Goal: Task Accomplishment & Management: Use online tool/utility

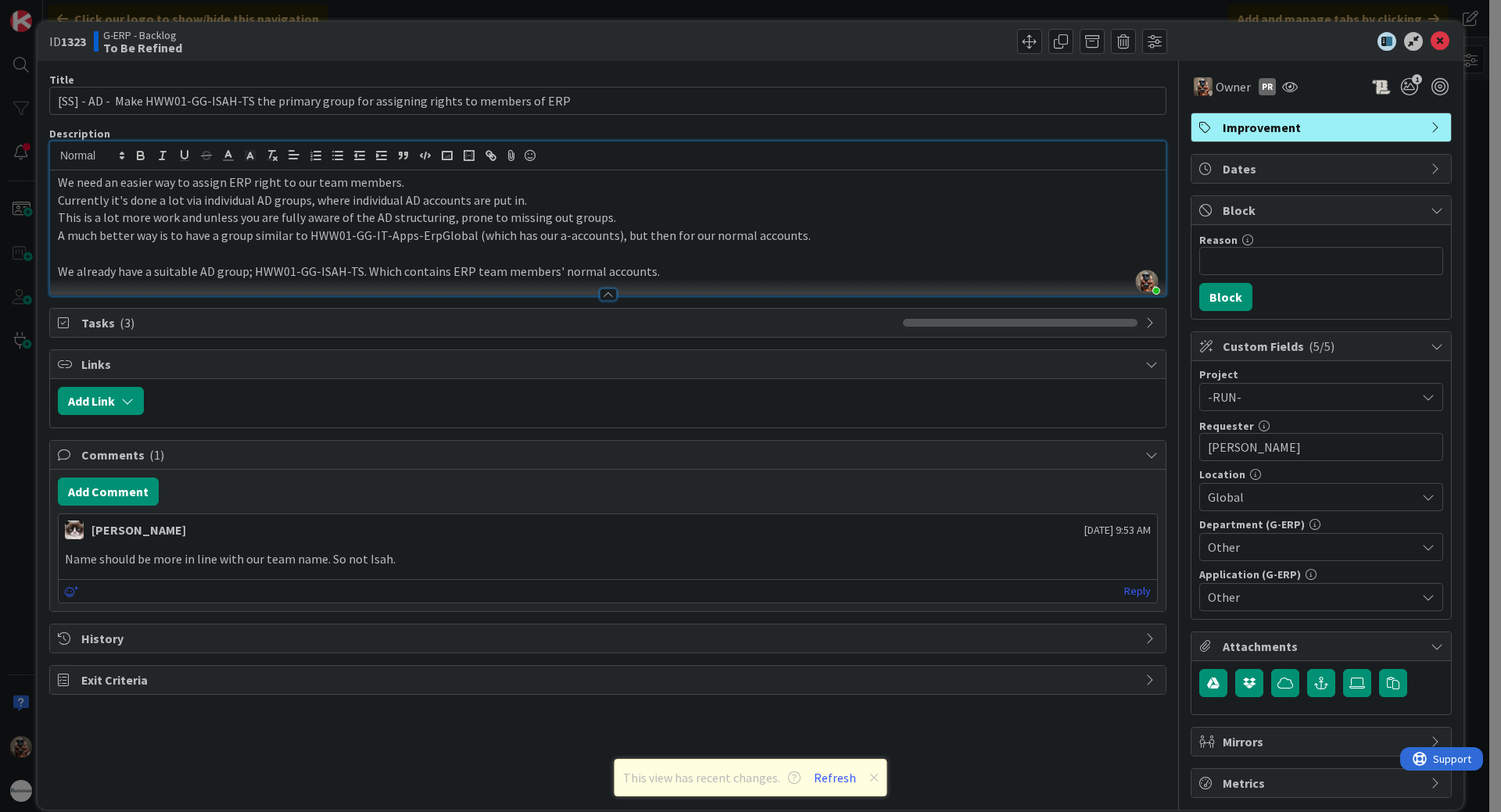
click at [16, 127] on div "ID 1323 G-ERP - Backlog To Be Refined Title 91 / 128 [SS] - AD - Make HWW01-GG-…" at bounding box center [750, 406] width 1501 height 812
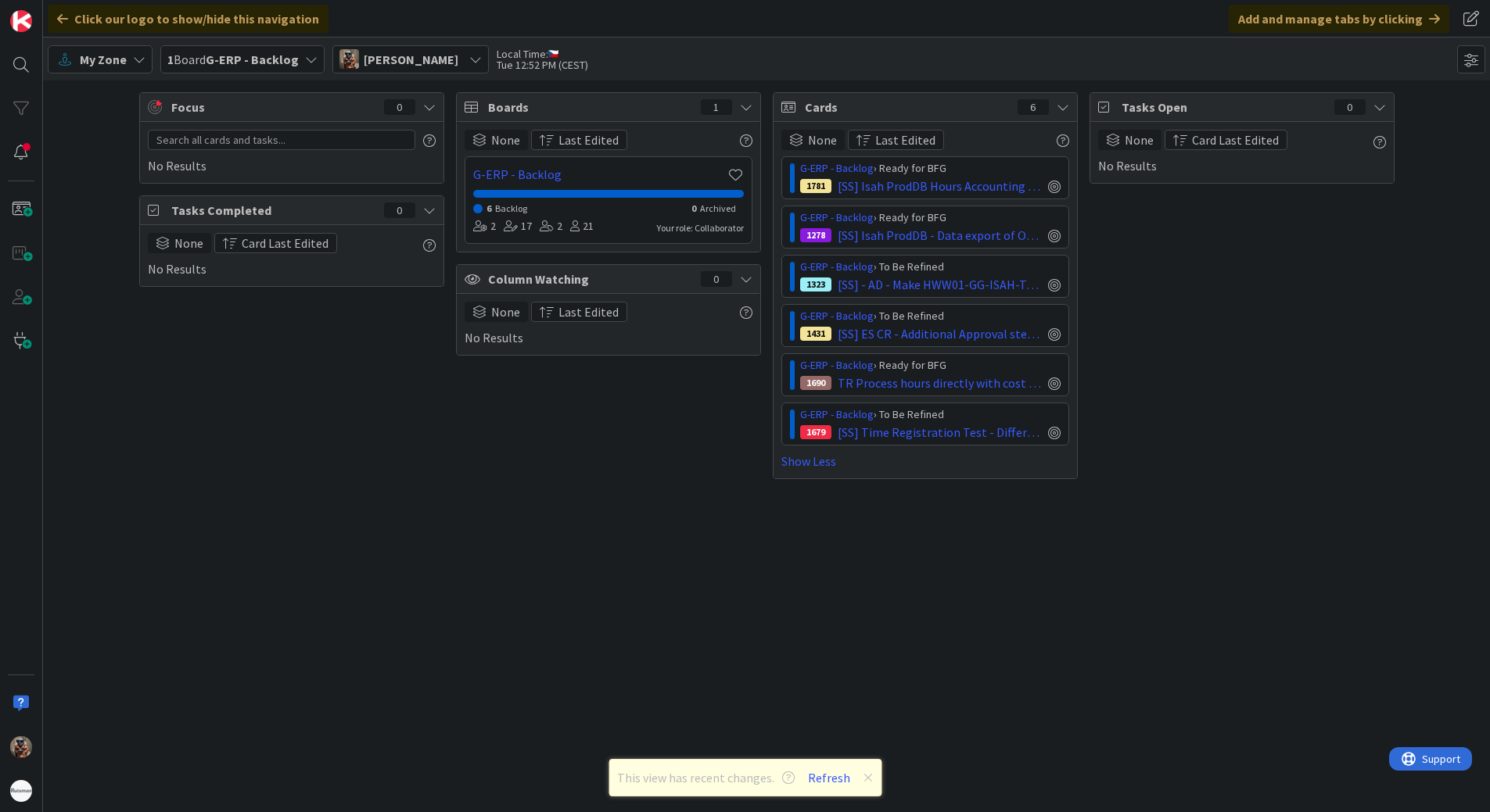
click at [107, 67] on span "My Zone" at bounding box center [103, 59] width 47 height 18
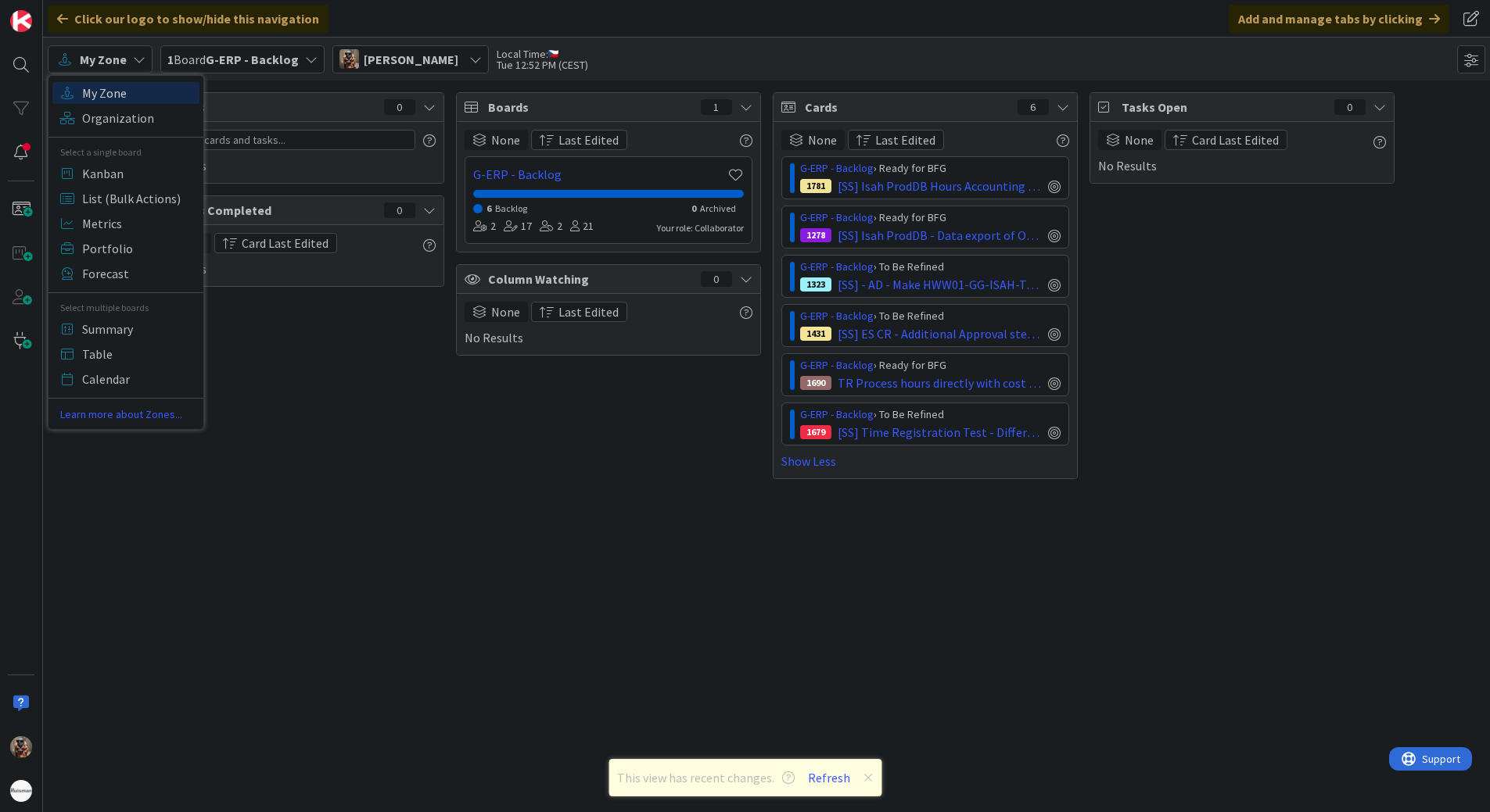
click at [116, 90] on span "My Zone" at bounding box center [139, 93] width 113 height 23
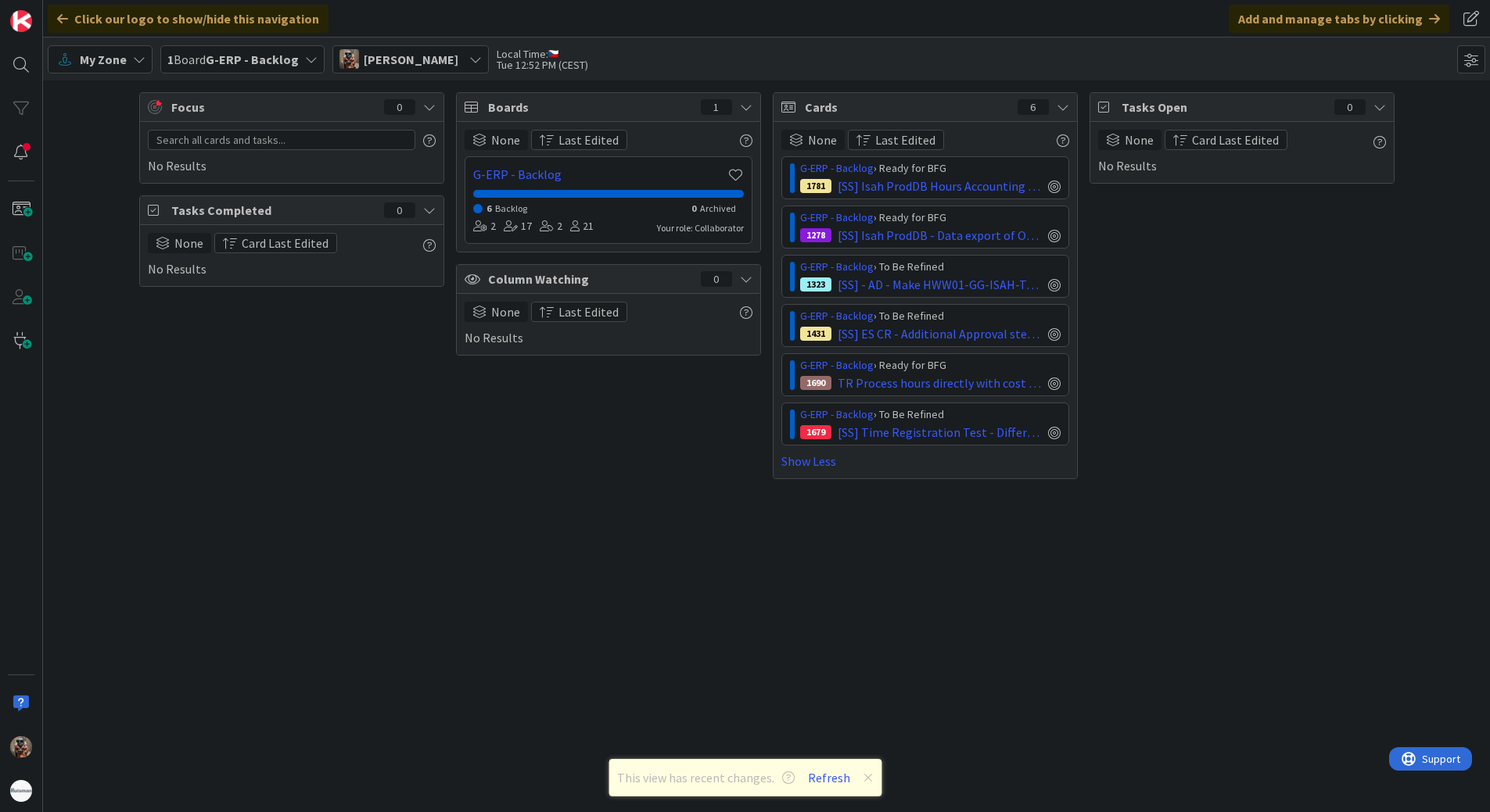
click at [238, 51] on b "G-ERP - Backlog" at bounding box center [252, 59] width 93 height 16
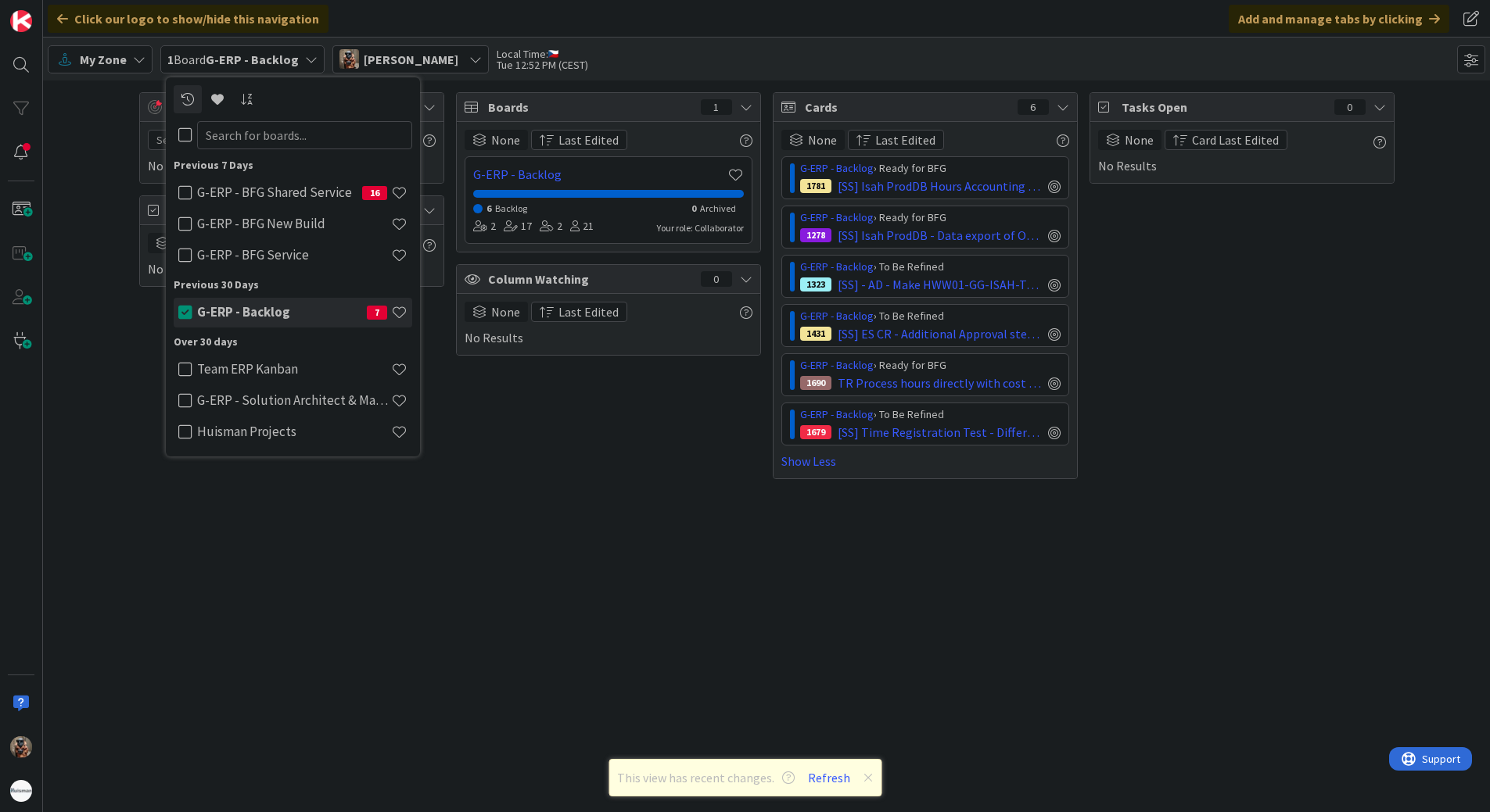
click at [243, 59] on b "G-ERP - Backlog" at bounding box center [252, 59] width 93 height 16
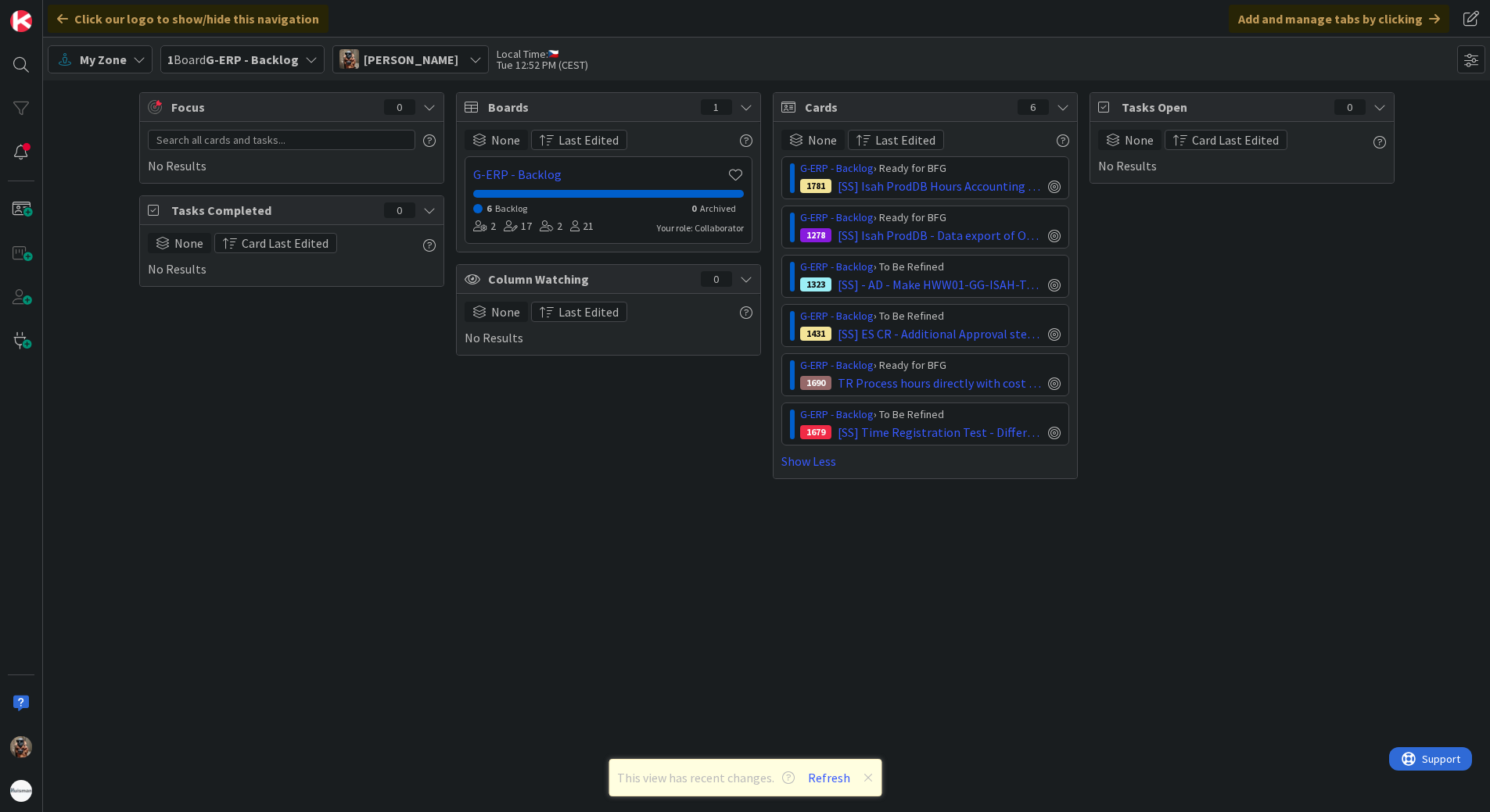
click at [80, 57] on span "My Zone" at bounding box center [103, 59] width 47 height 18
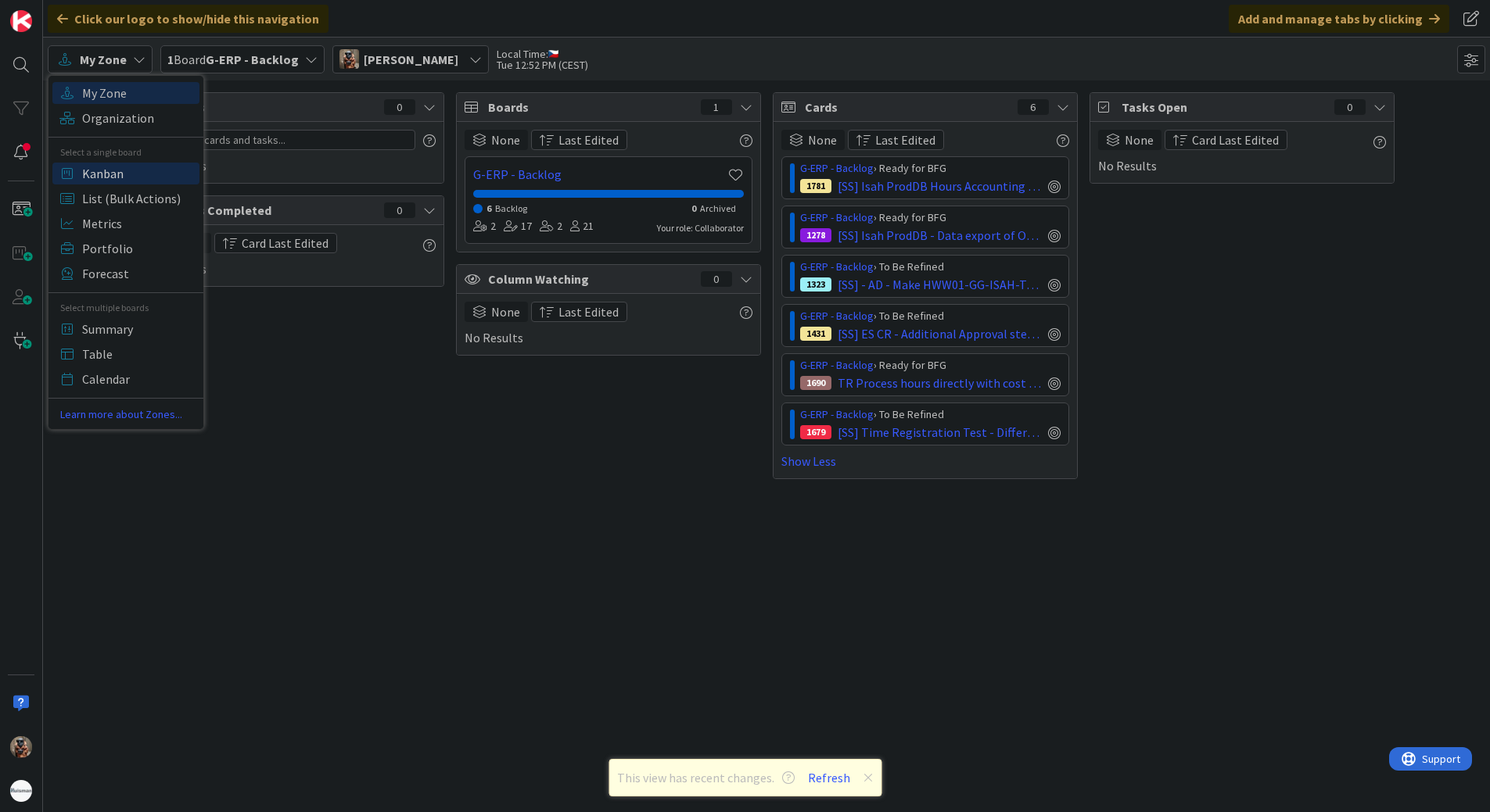
click at [106, 167] on span "Kanban" at bounding box center [139, 174] width 113 height 23
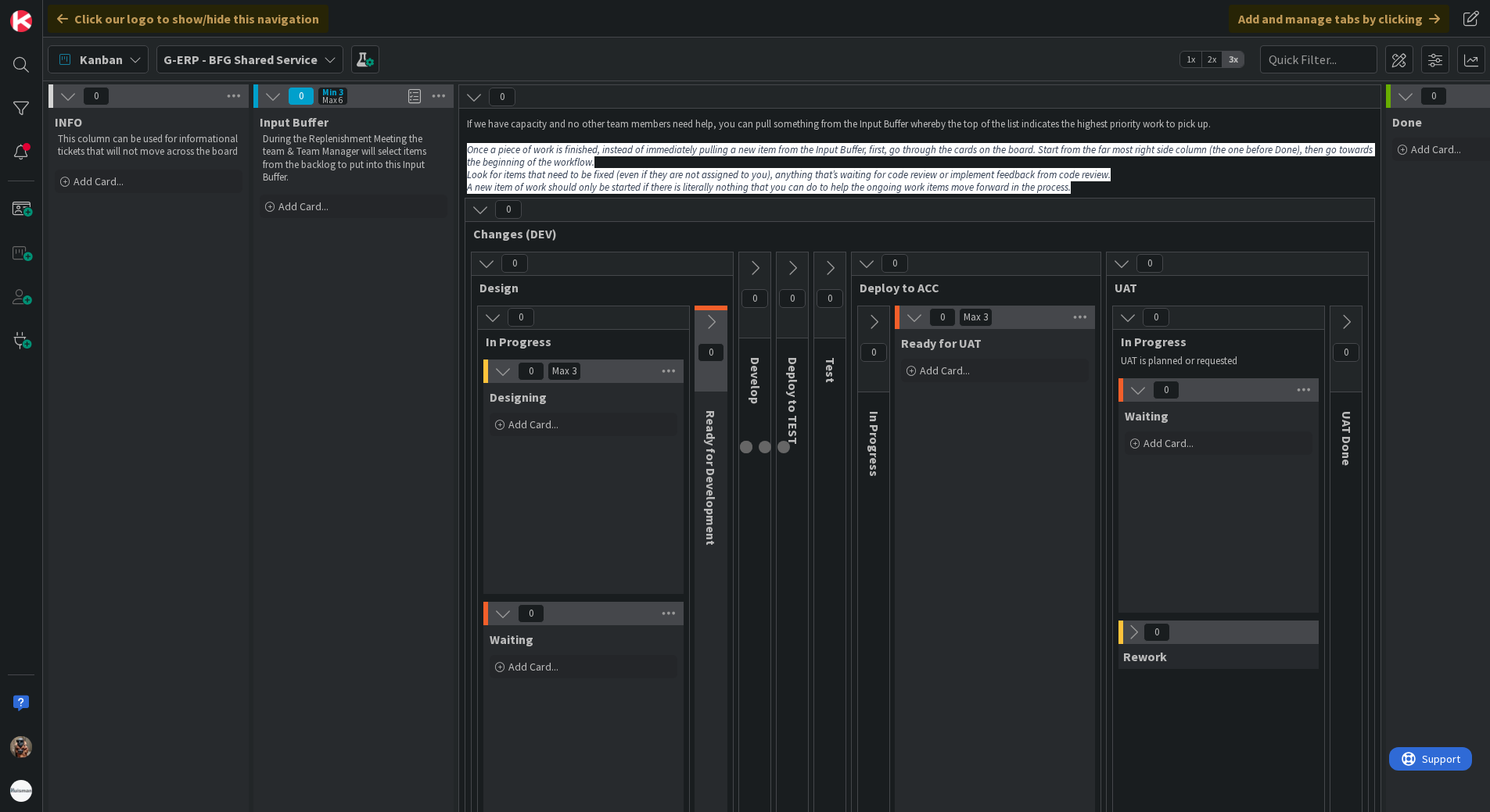
click at [231, 59] on b "G-ERP - BFG Shared Service" at bounding box center [240, 59] width 154 height 16
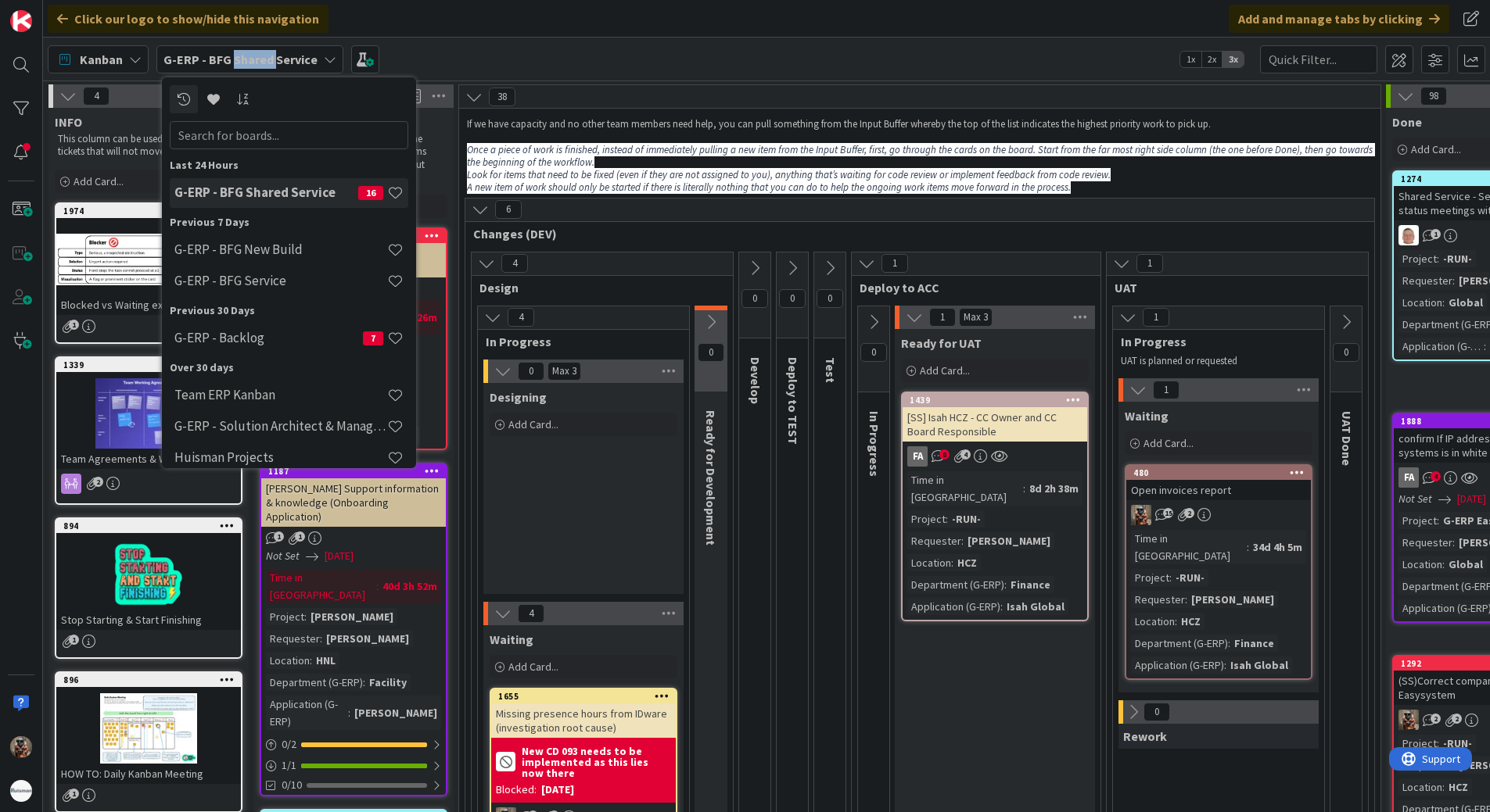
click at [231, 59] on b "G-ERP - BFG Shared Service" at bounding box center [240, 59] width 154 height 16
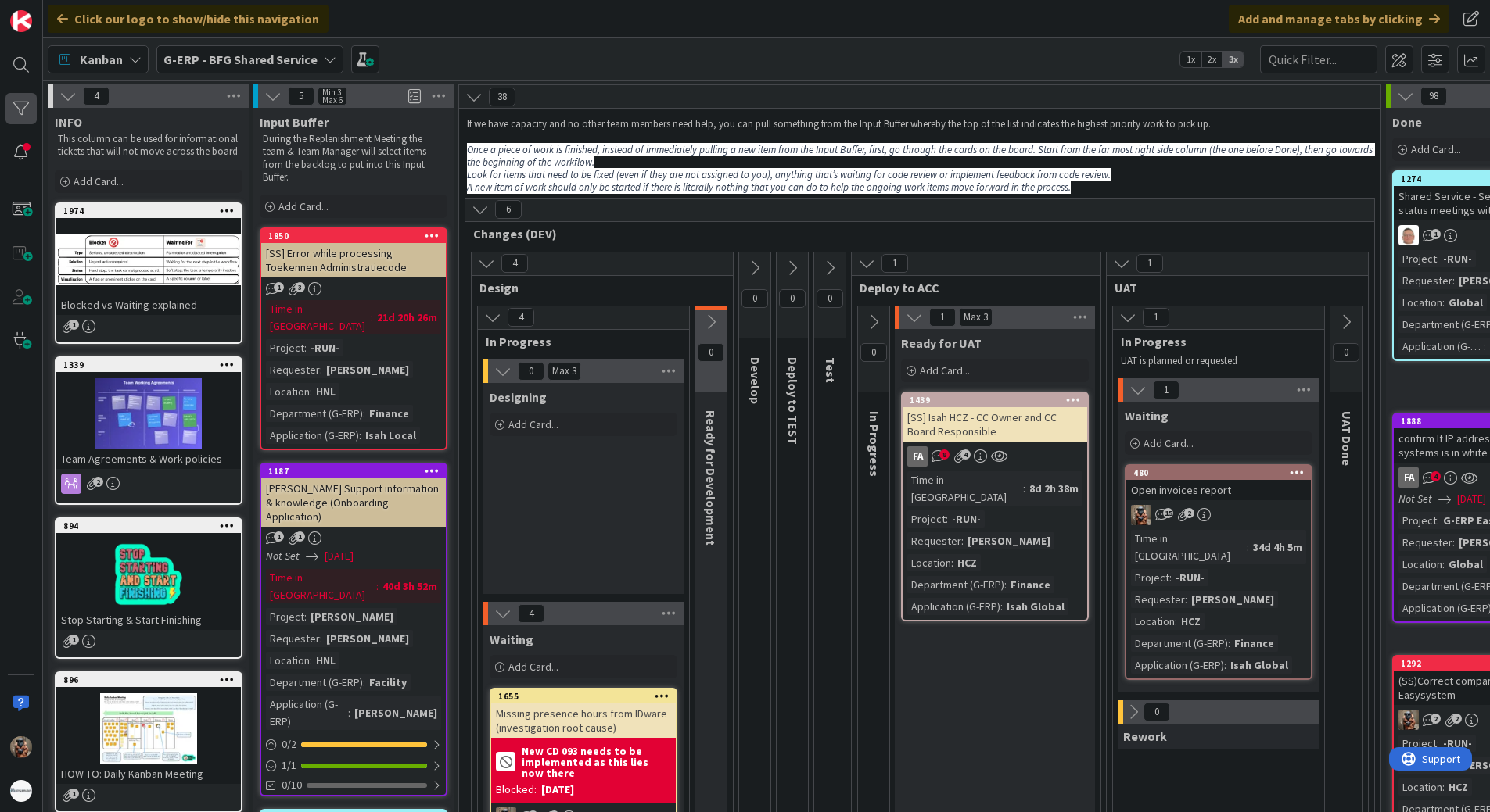
click at [22, 102] on div at bounding box center [21, 109] width 31 height 31
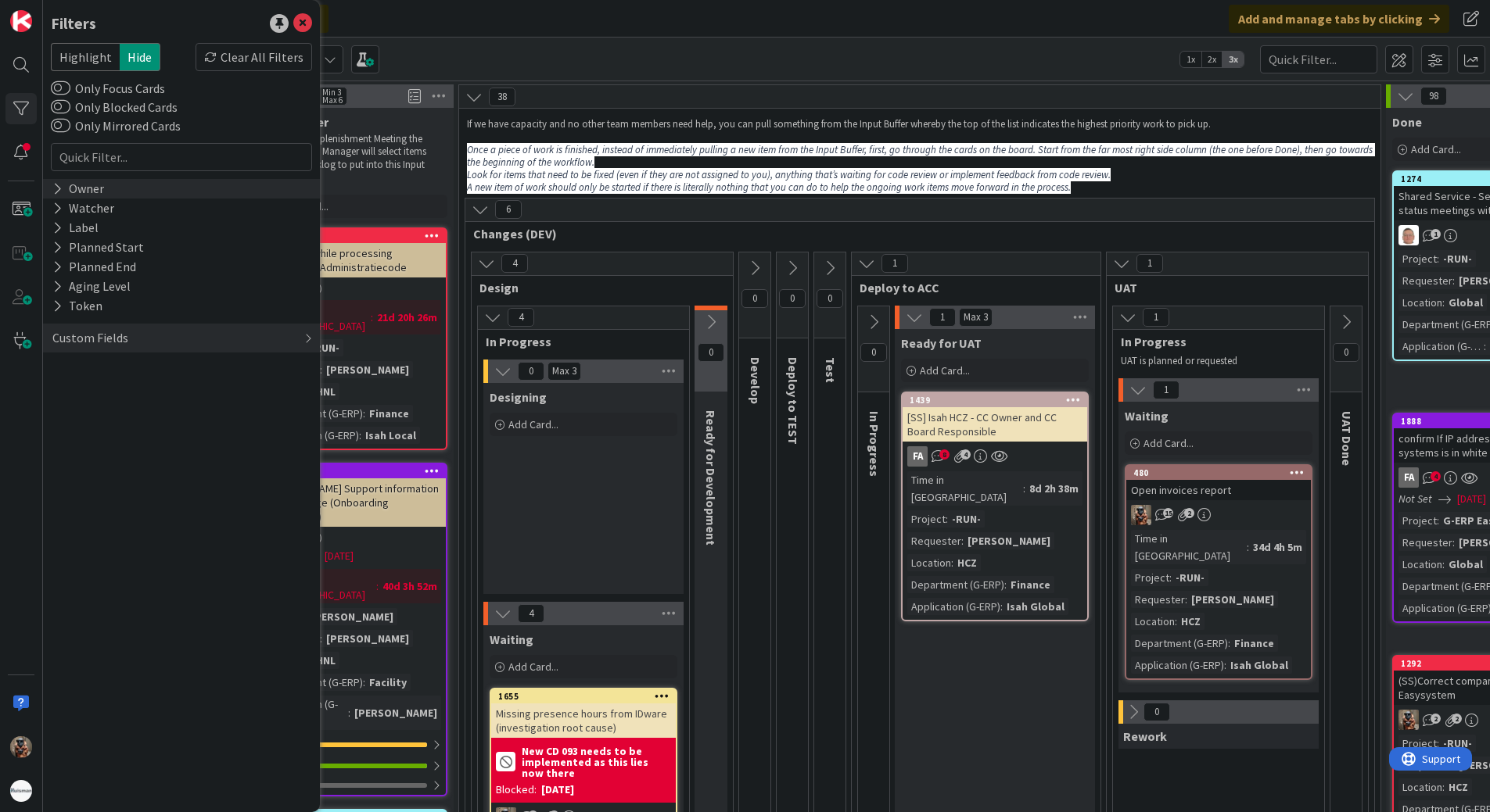
click at [121, 185] on div "Owner" at bounding box center [181, 189] width 277 height 19
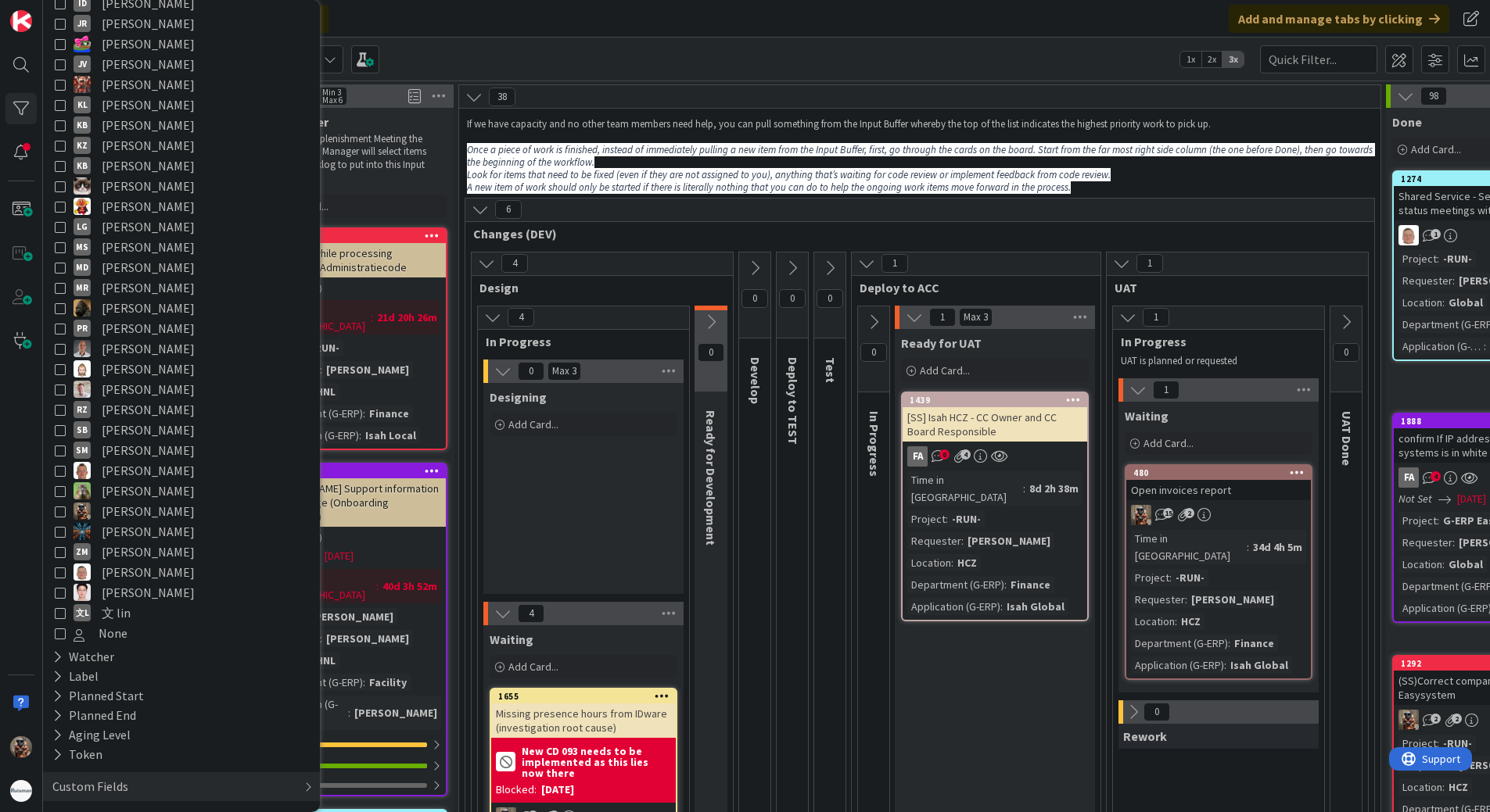
scroll to position [361, 0]
click at [132, 503] on span "[PERSON_NAME]" at bounding box center [149, 503] width 93 height 20
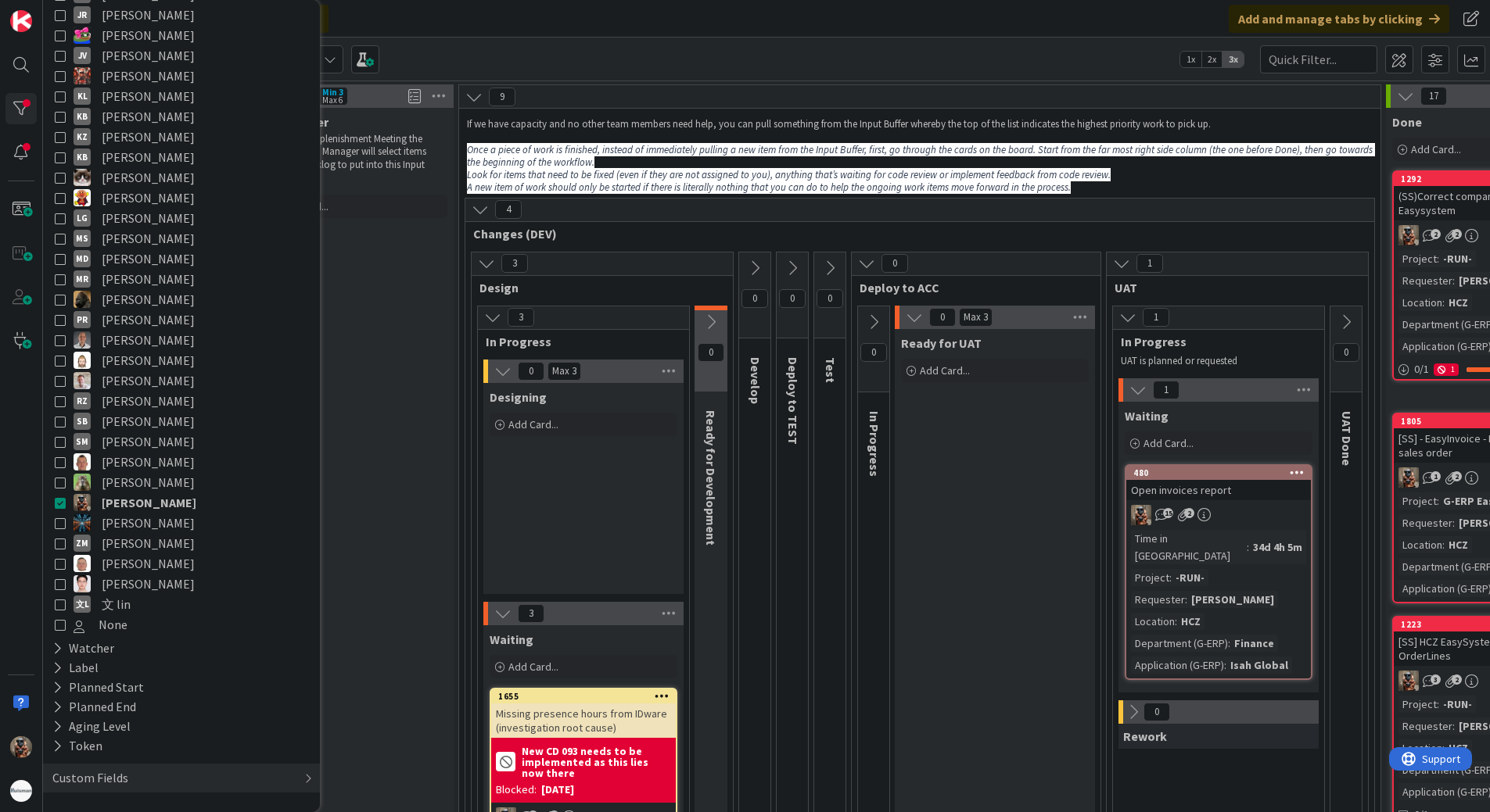
click at [546, 438] on div "Designing Add Card..." at bounding box center [583, 411] width 200 height 56
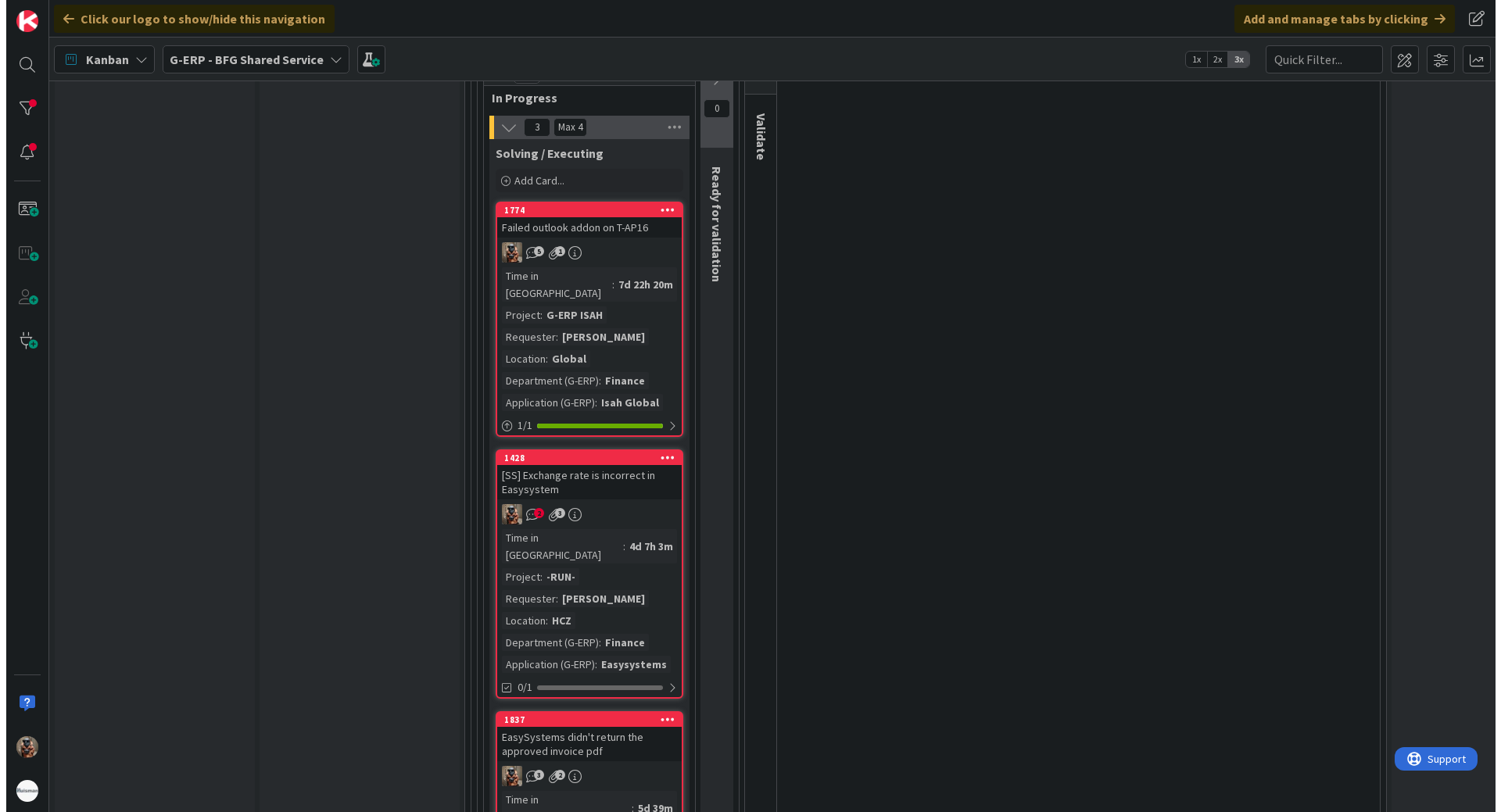
scroll to position [1798, 0]
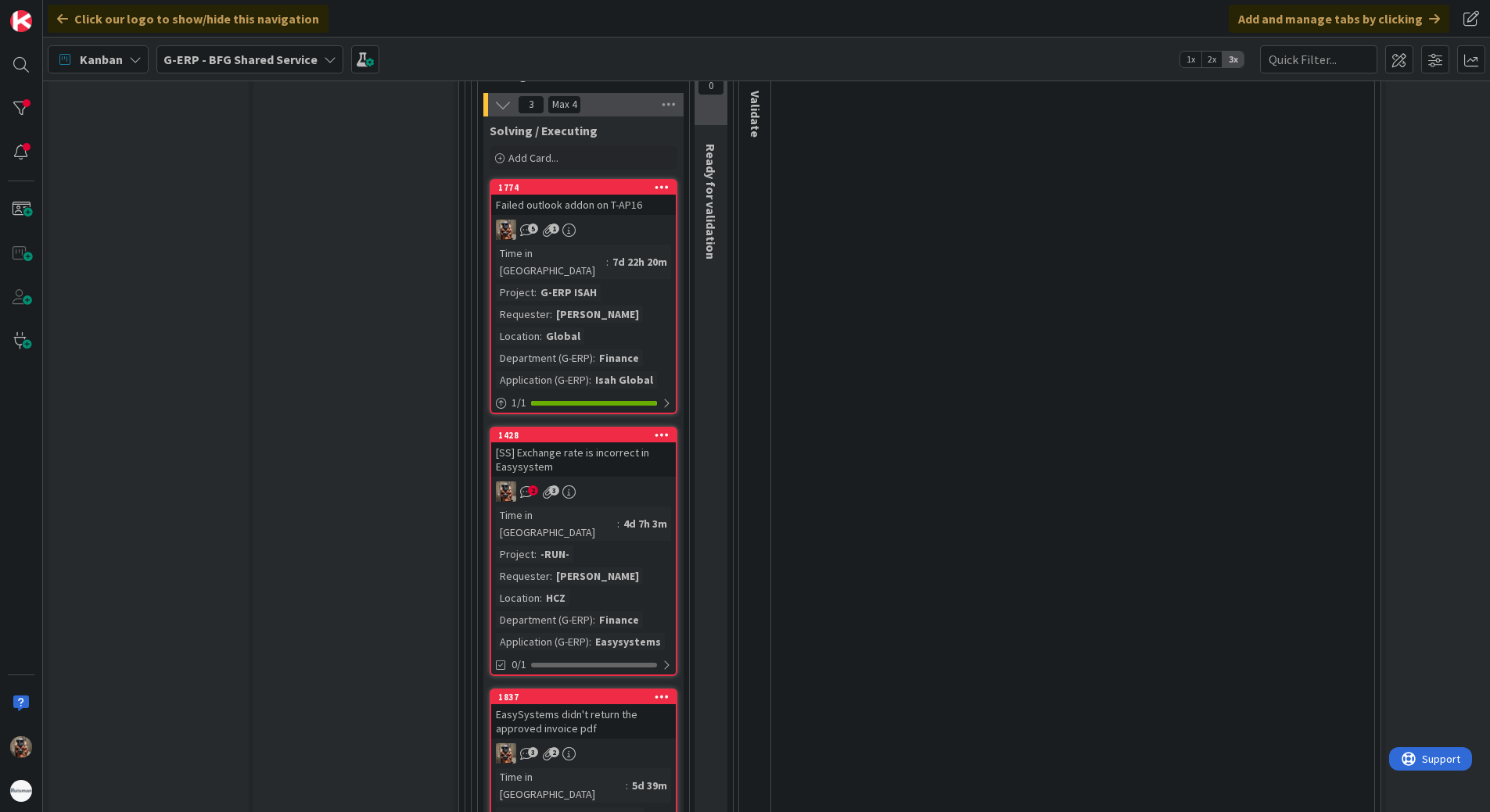
click at [632, 481] on div "2 3" at bounding box center [583, 491] width 184 height 20
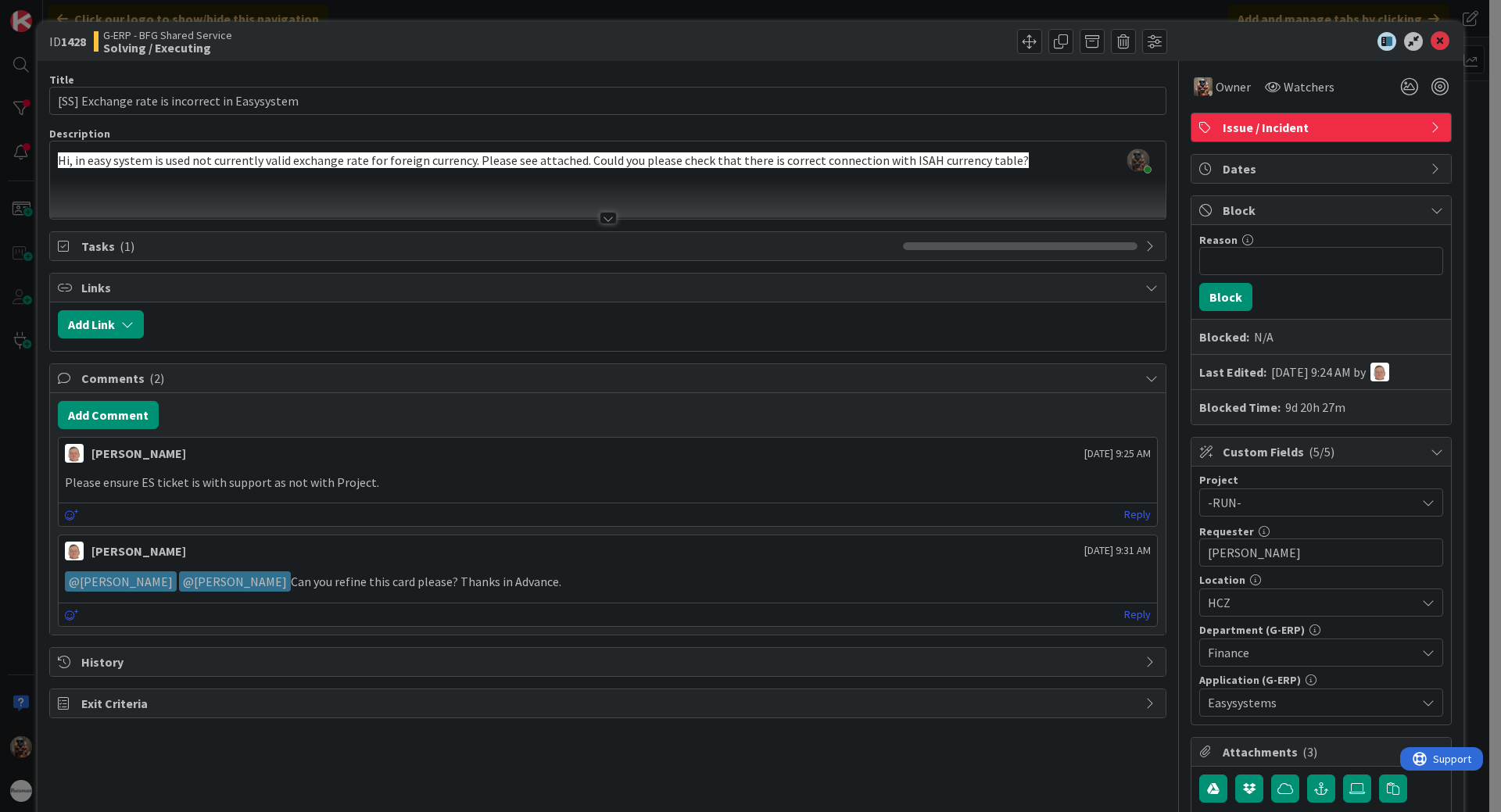
click at [638, 219] on div at bounding box center [608, 211] width 1118 height 17
click at [600, 214] on div at bounding box center [608, 217] width 17 height 13
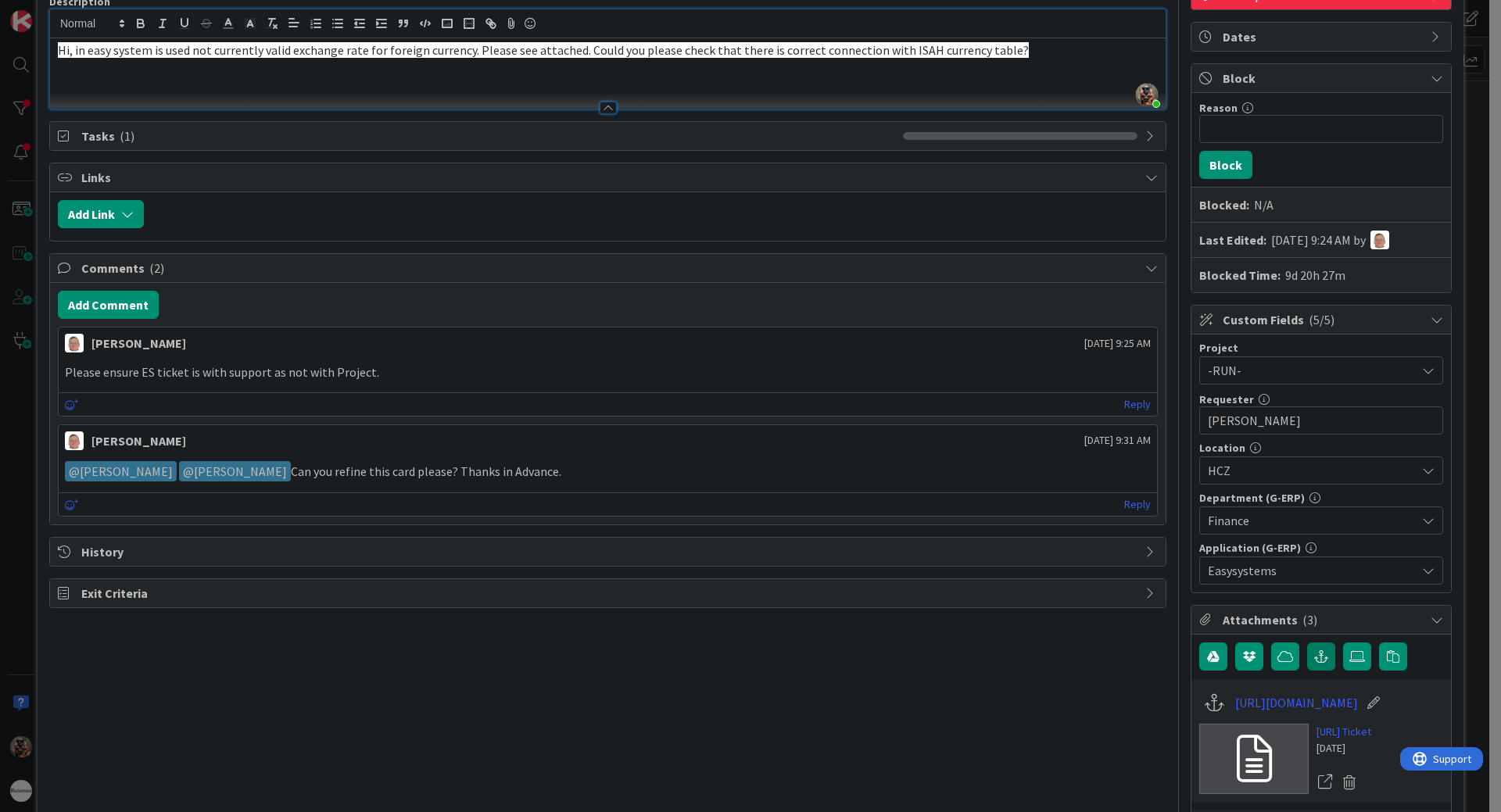
scroll to position [235, 0]
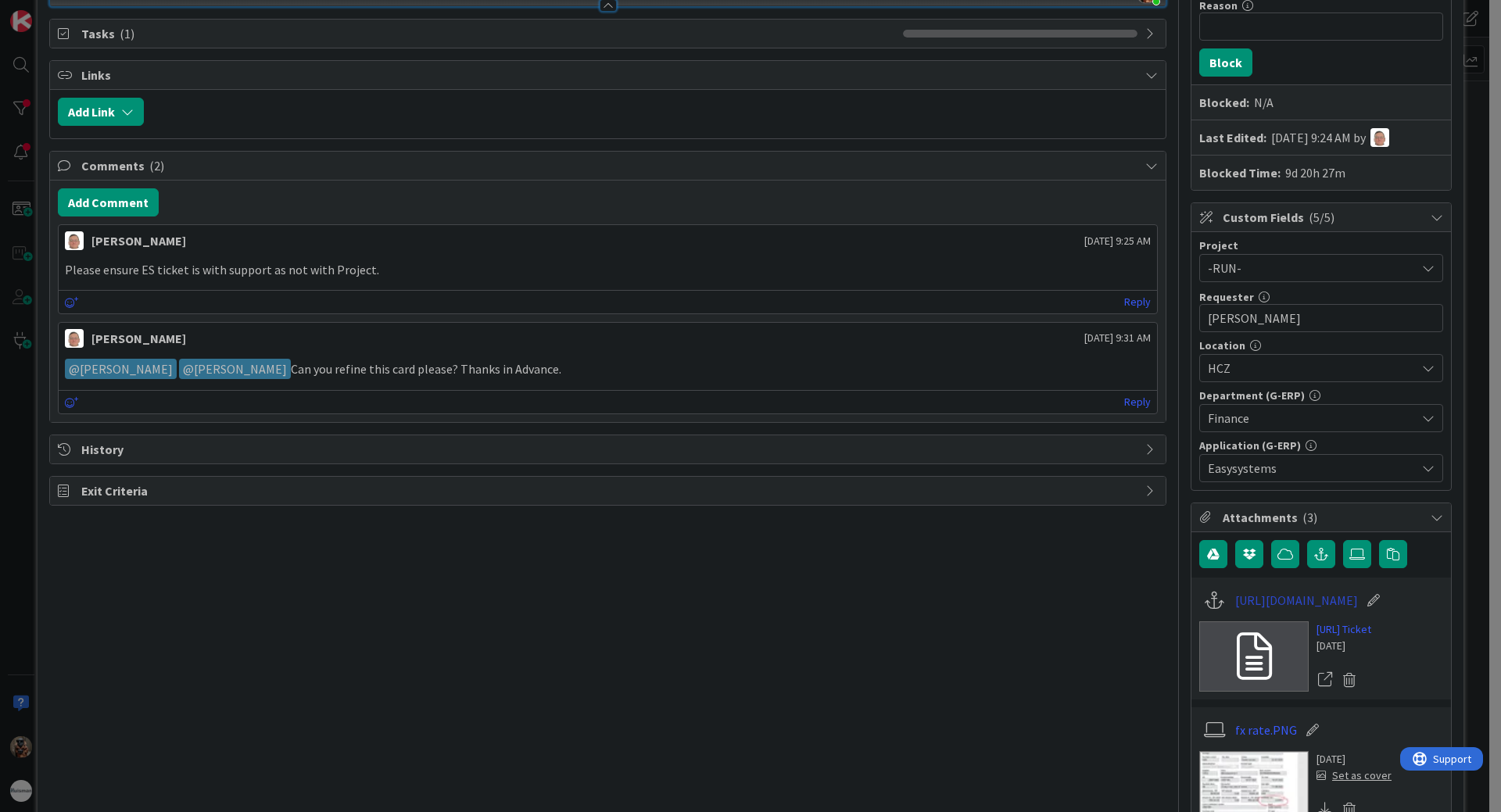
click at [1316, 610] on link "[URL][DOMAIN_NAME]" at bounding box center [1296, 600] width 123 height 18
click at [1301, 609] on link "[URL][DOMAIN_NAME]" at bounding box center [1296, 600] width 123 height 18
click at [1237, 644] on icon at bounding box center [1255, 657] width 35 height 47
click at [1385, 603] on icon at bounding box center [1374, 601] width 22 height 16
click at [1357, 602] on input "[URL][DOMAIN_NAME]" at bounding box center [1322, 600] width 175 height 28
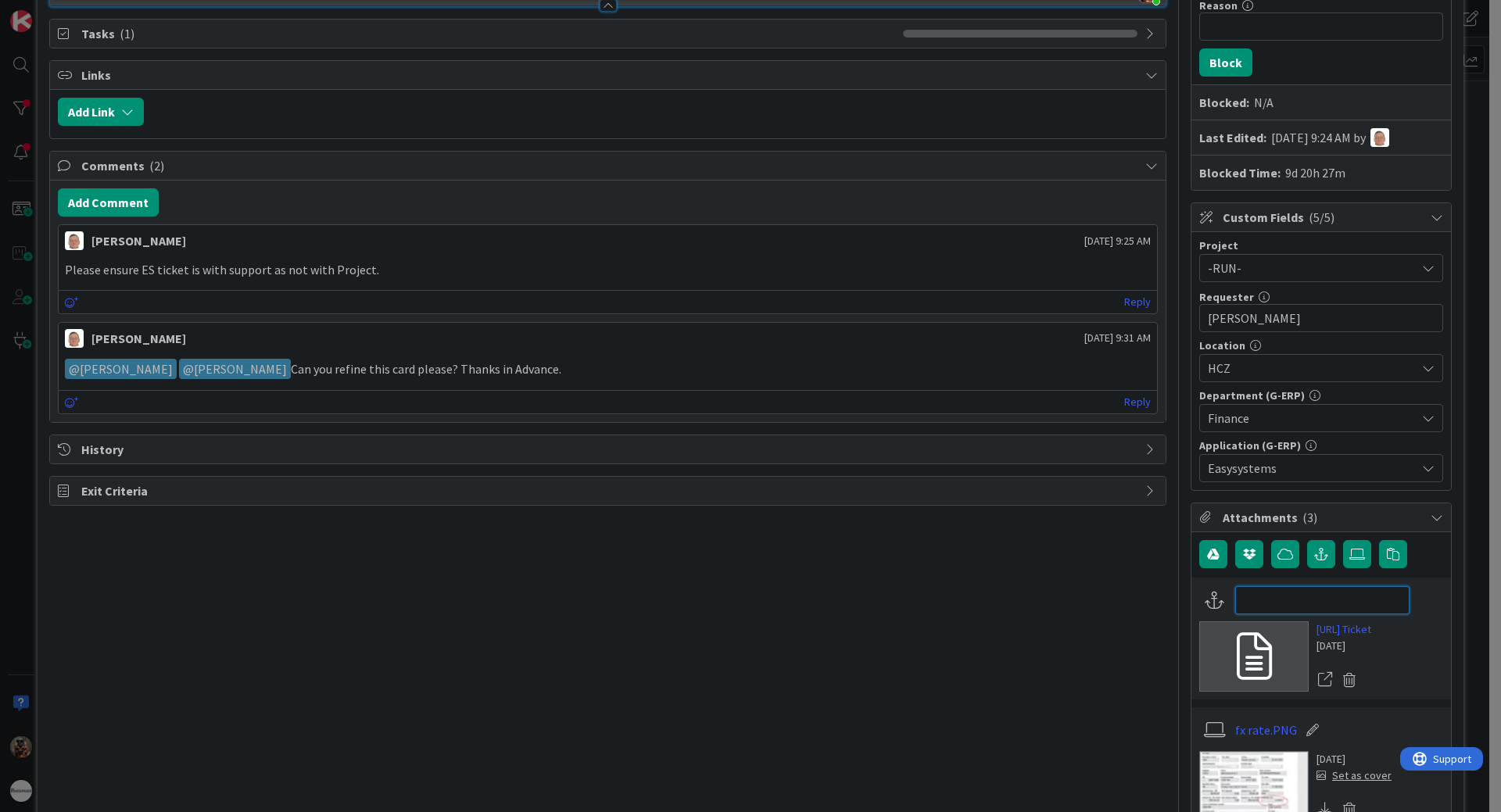
paste input "[URL][DOMAIN_NAME]"
type input "[URL][DOMAIN_NAME]"
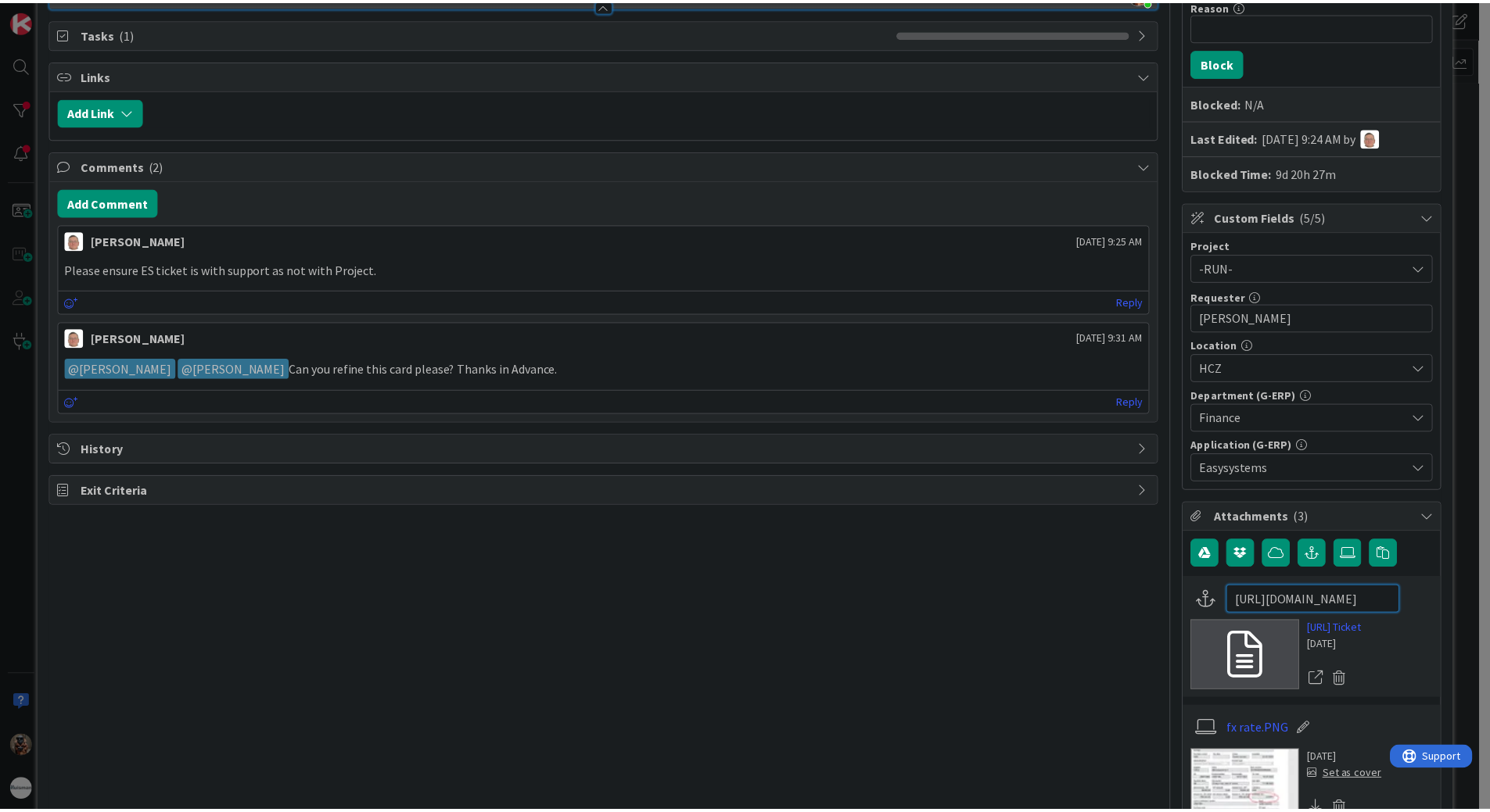
scroll to position [0, 157]
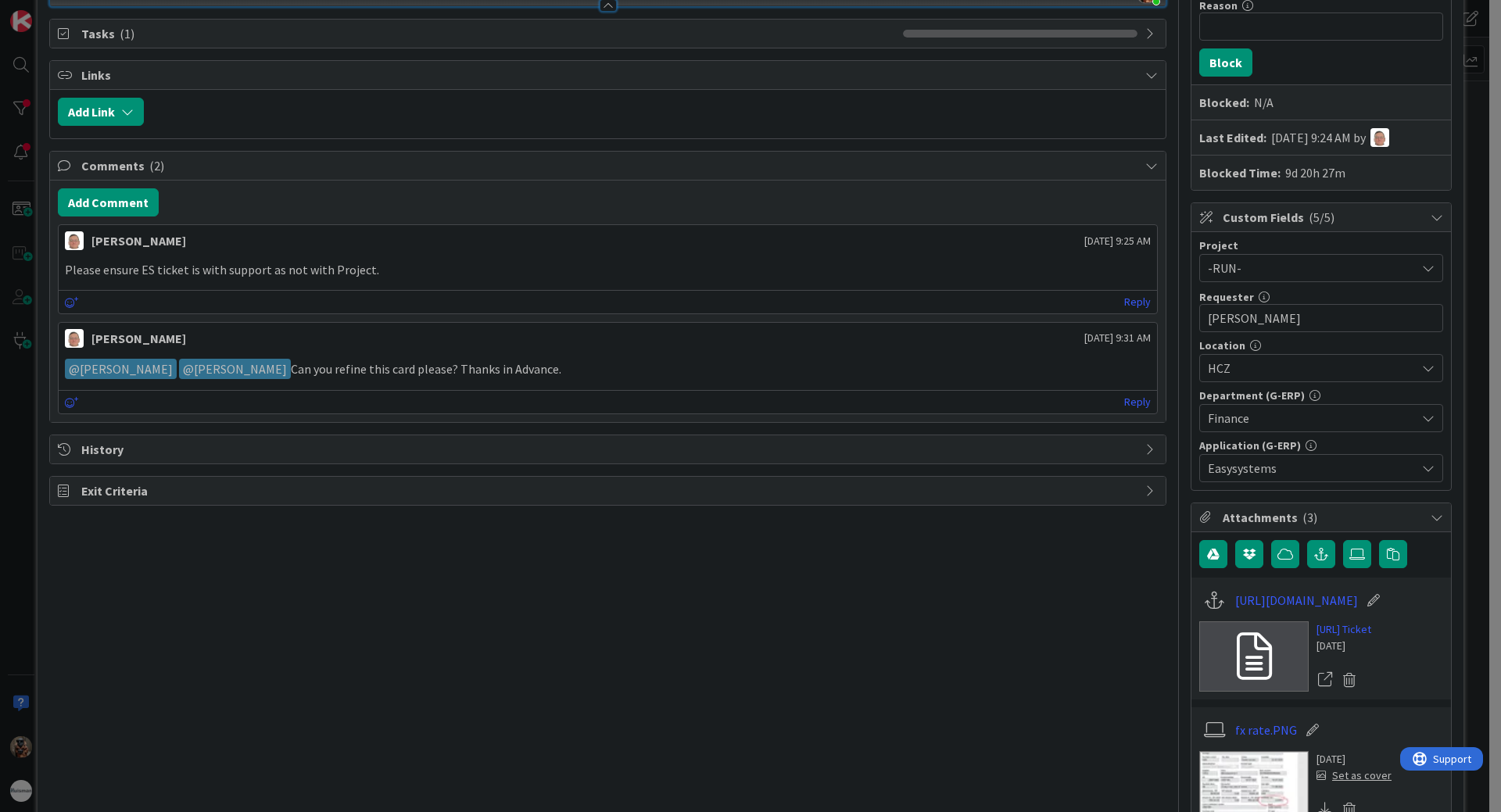
click at [41, 375] on div "ID 1428 G-ERP - BFG Shared Service Solving / Executing Title 45 / 128 [SS] Exch…" at bounding box center [751, 426] width 1426 height 1278
click at [27, 378] on div "ID 1428 G-ERP - BFG Shared Service Solving / Executing Title 45 / 128 [SS] Exch…" at bounding box center [750, 406] width 1501 height 812
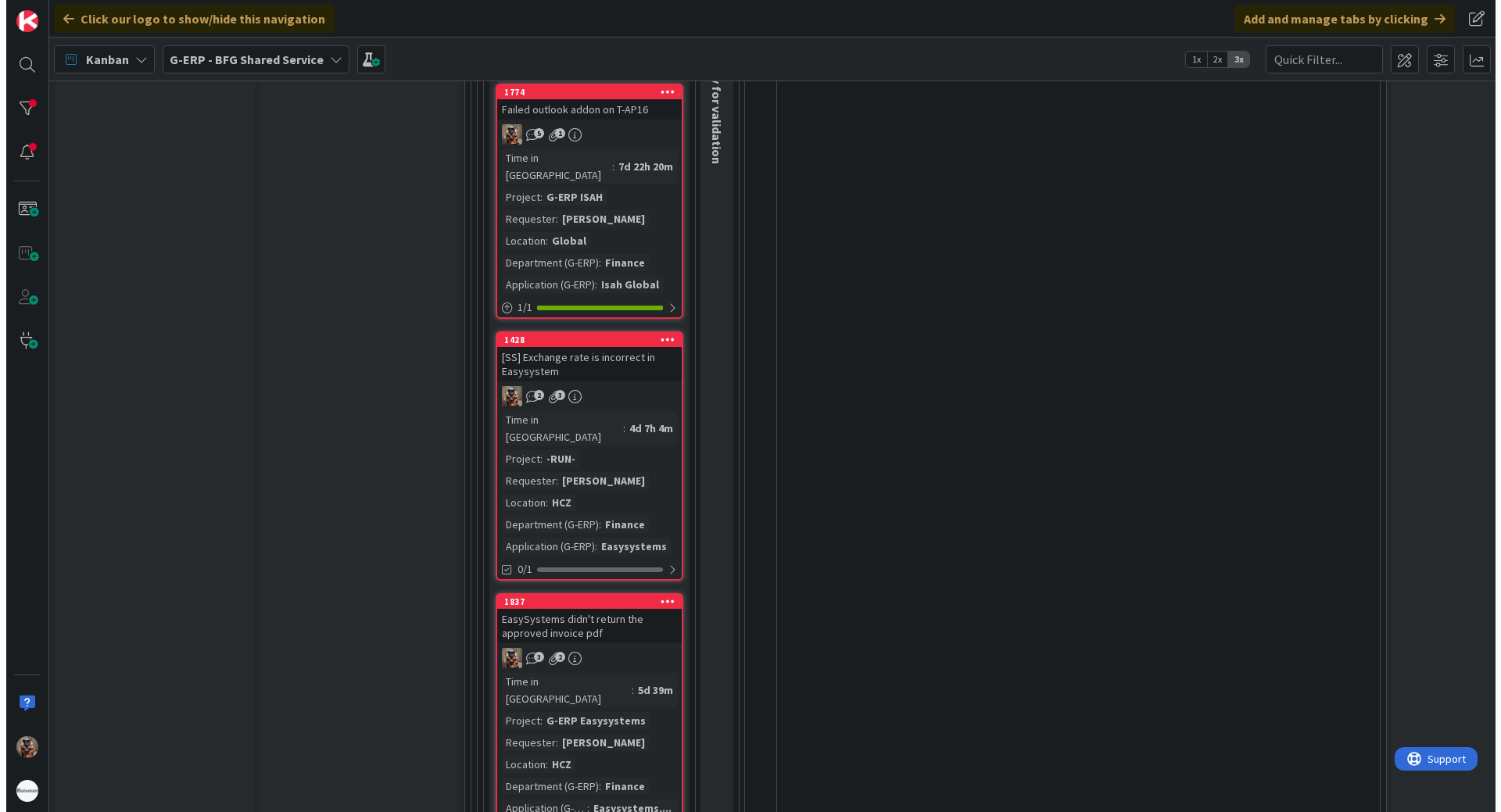
scroll to position [1955, 0]
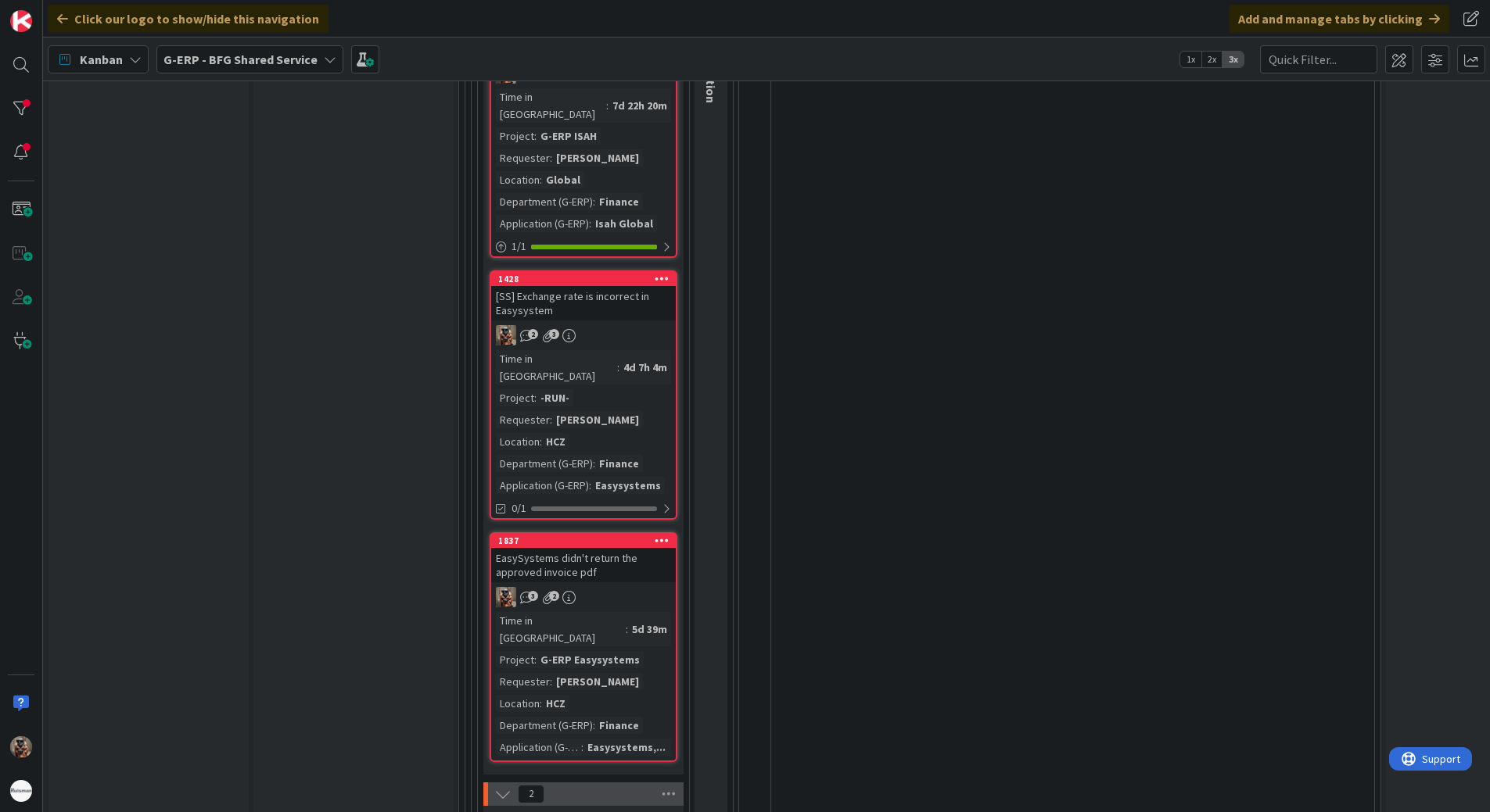
click at [636, 548] on div "EasySystems didn't return the approved invoice pdf" at bounding box center [583, 565] width 184 height 34
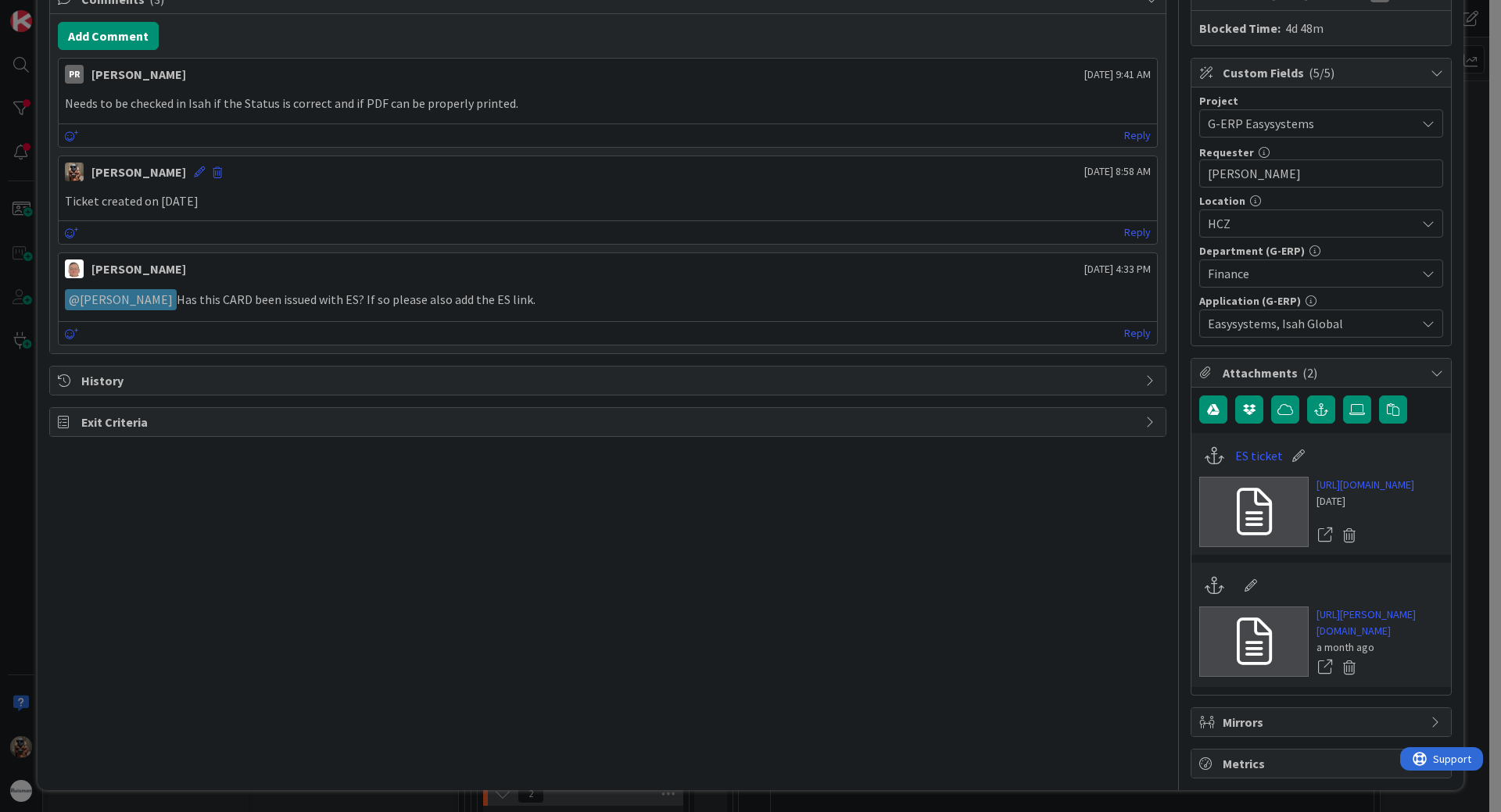
scroll to position [391, 0]
click at [1348, 491] on link "[URL][DOMAIN_NAME]" at bounding box center [1365, 485] width 98 height 16
click at [5, 465] on div "ID 1837 G-ERP - BFG Shared Service Solving / Executing Title 51 / 128 EasySyste…" at bounding box center [750, 406] width 1501 height 812
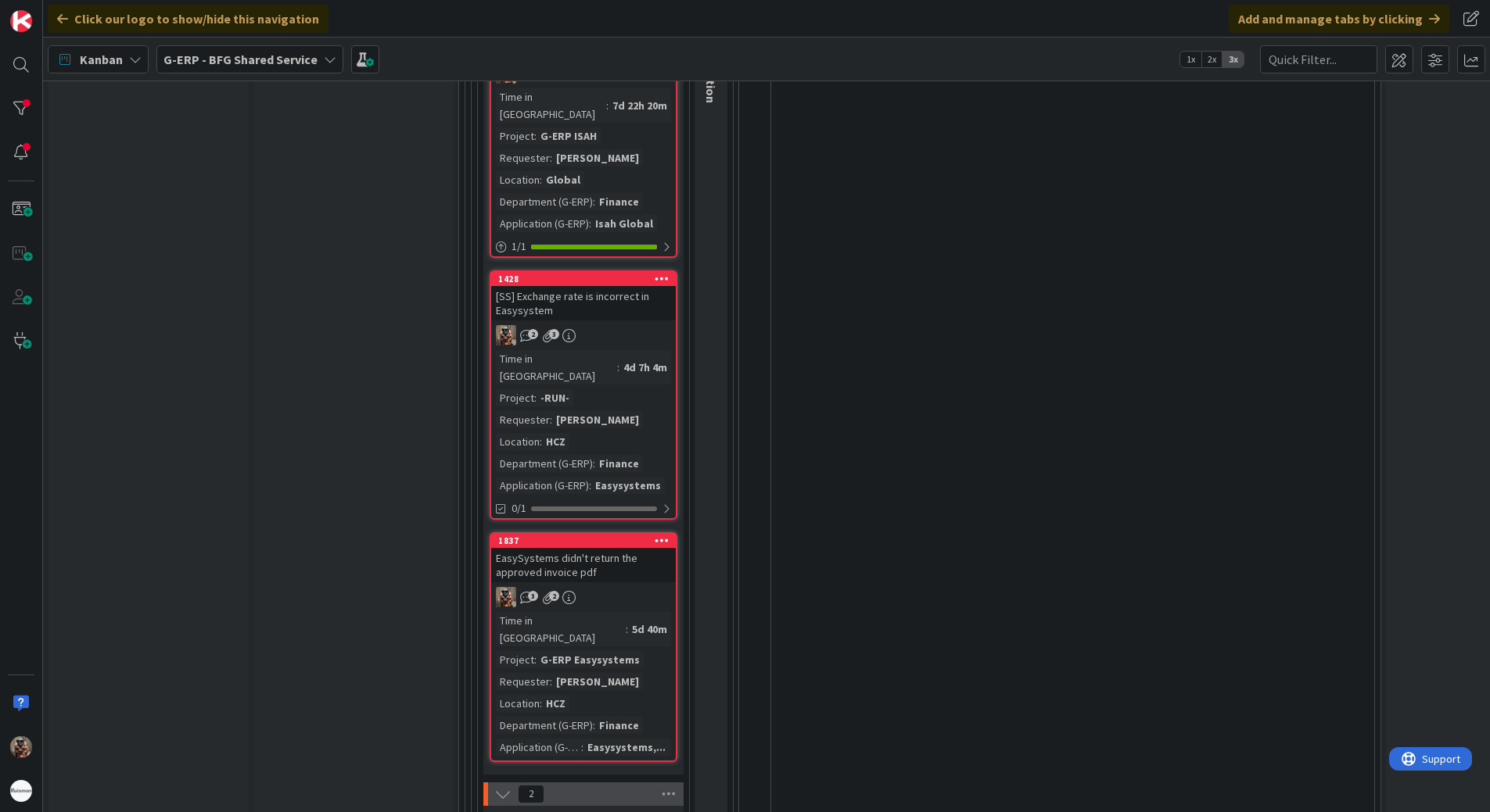
click at [627, 548] on div "EasySystems didn't return the approved invoice pdf" at bounding box center [583, 565] width 184 height 34
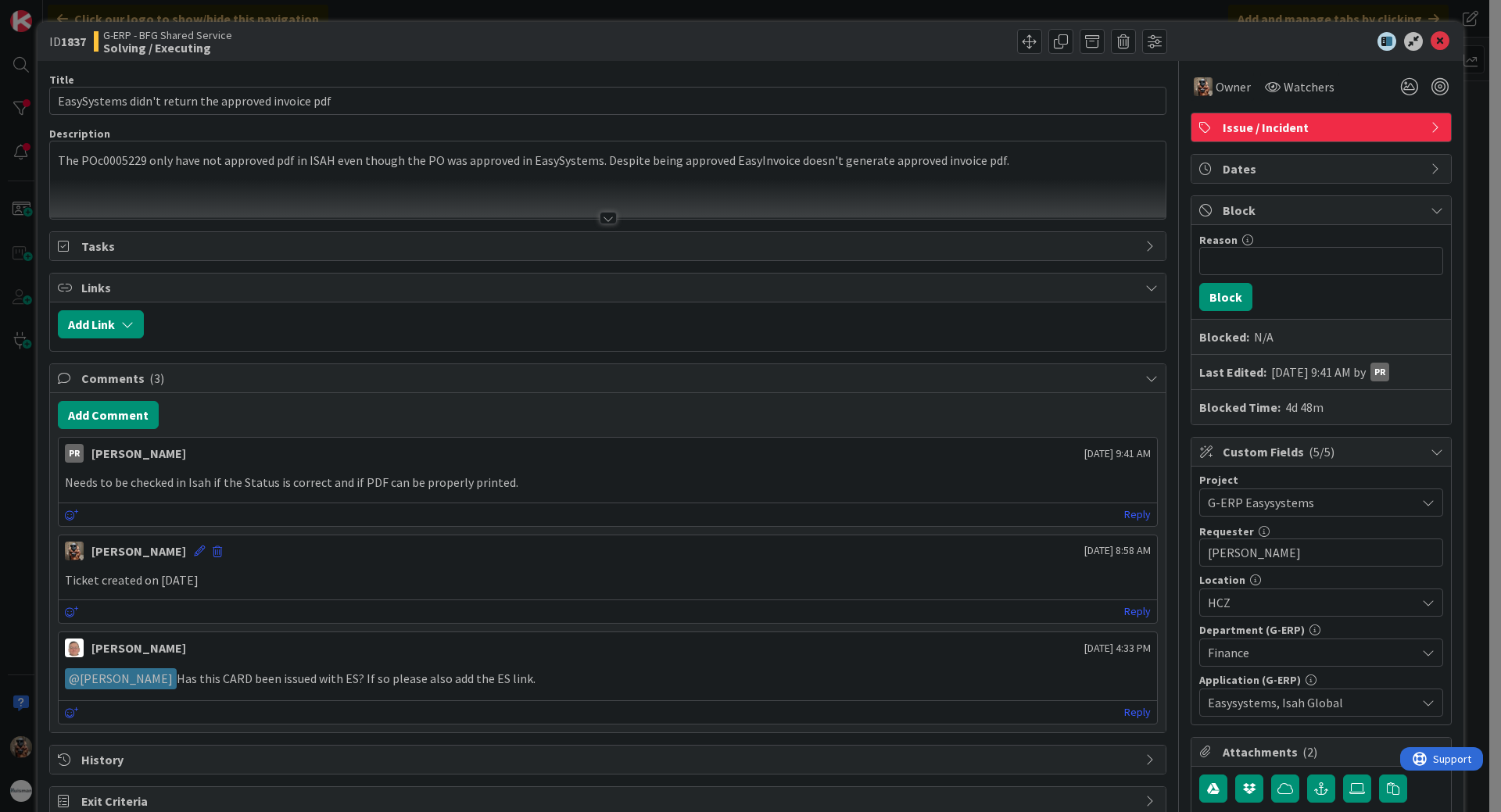
click at [22, 493] on div "ID 1837 G-ERP - BFG Shared Service Solving / Executing Title 51 / 128 EasySyste…" at bounding box center [750, 406] width 1501 height 812
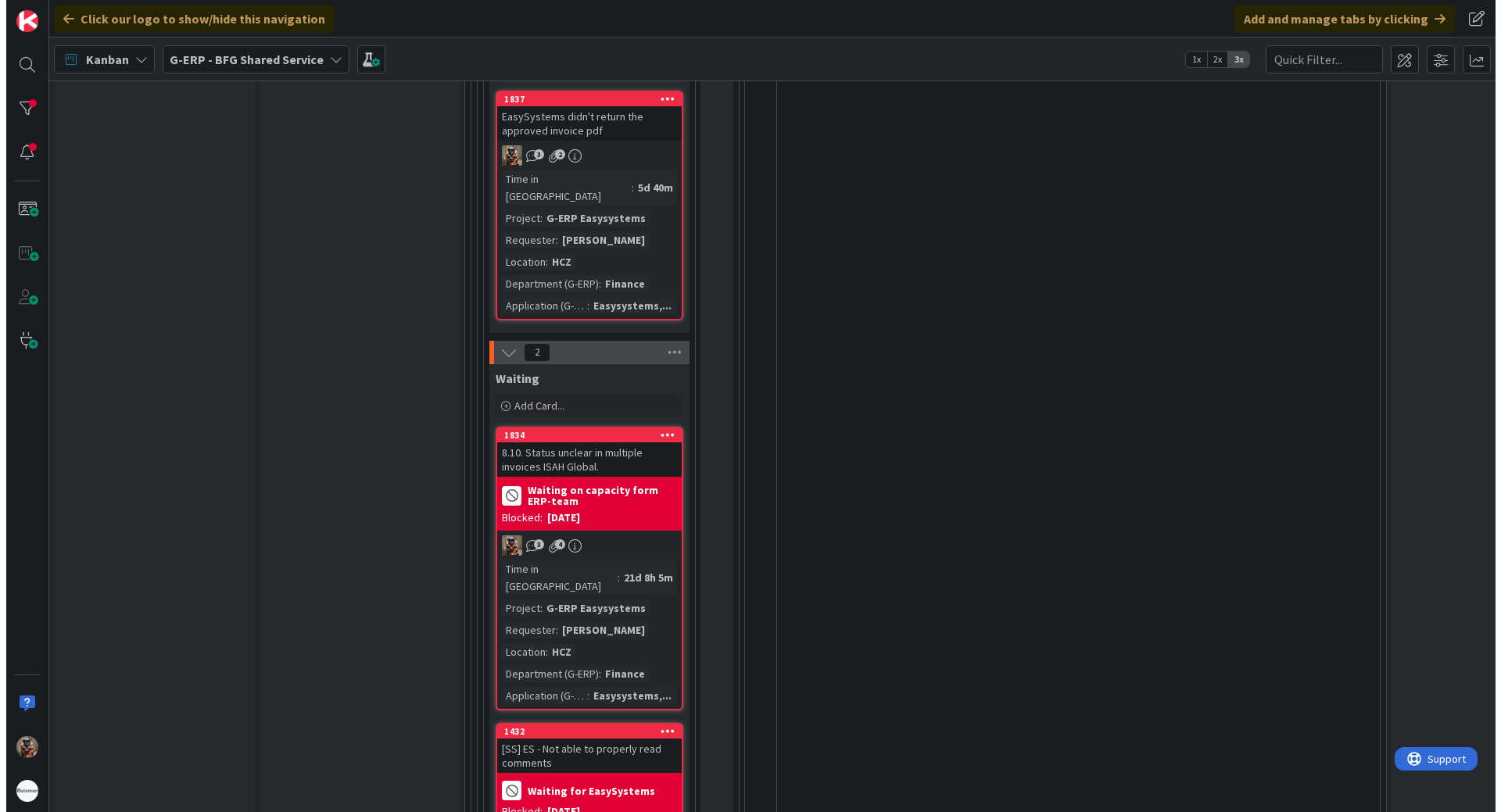
scroll to position [2423, 0]
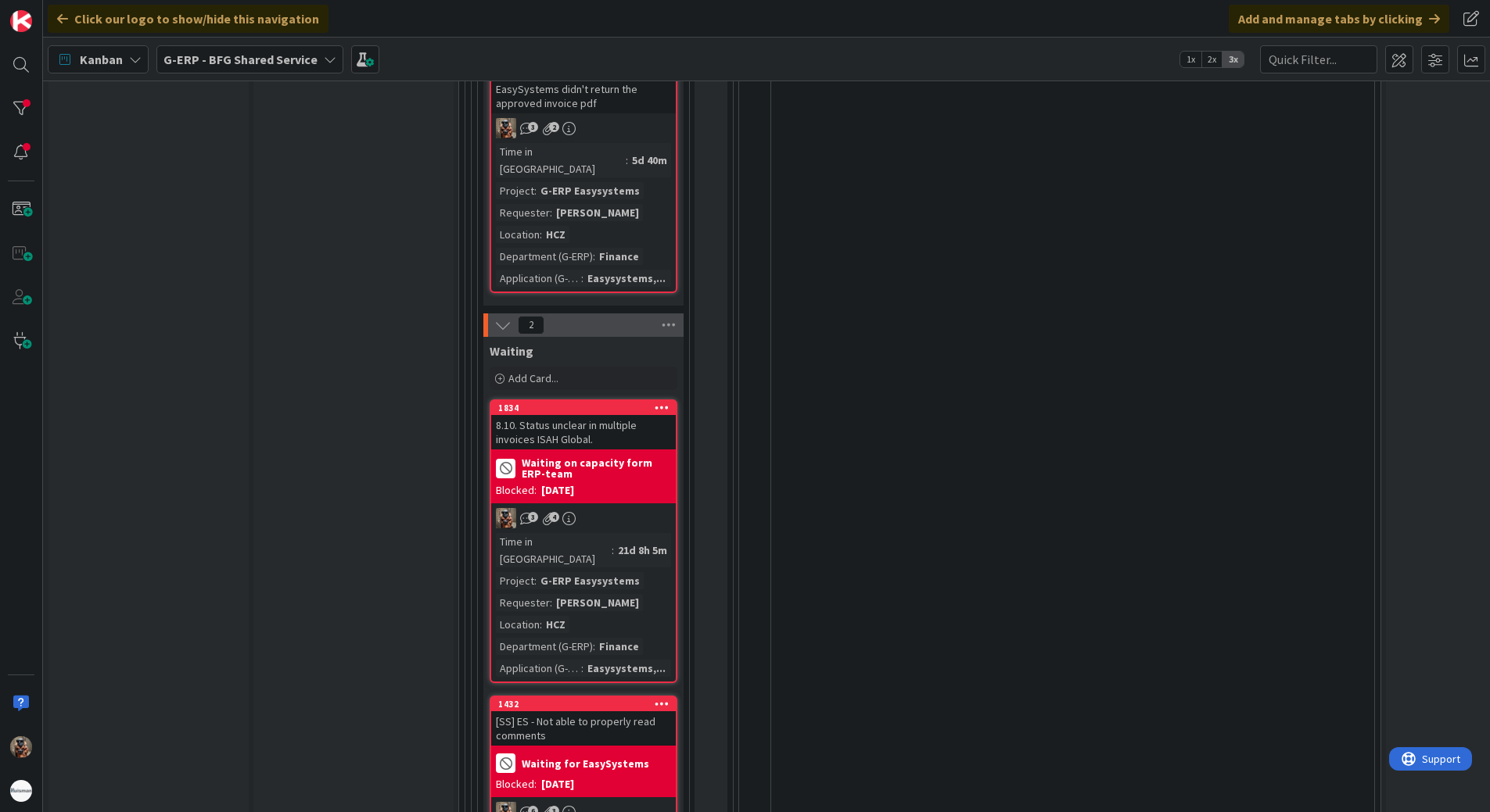
click at [617, 415] on div "8.10. Status unclear in multiple invoices ISAH Global." at bounding box center [583, 432] width 184 height 34
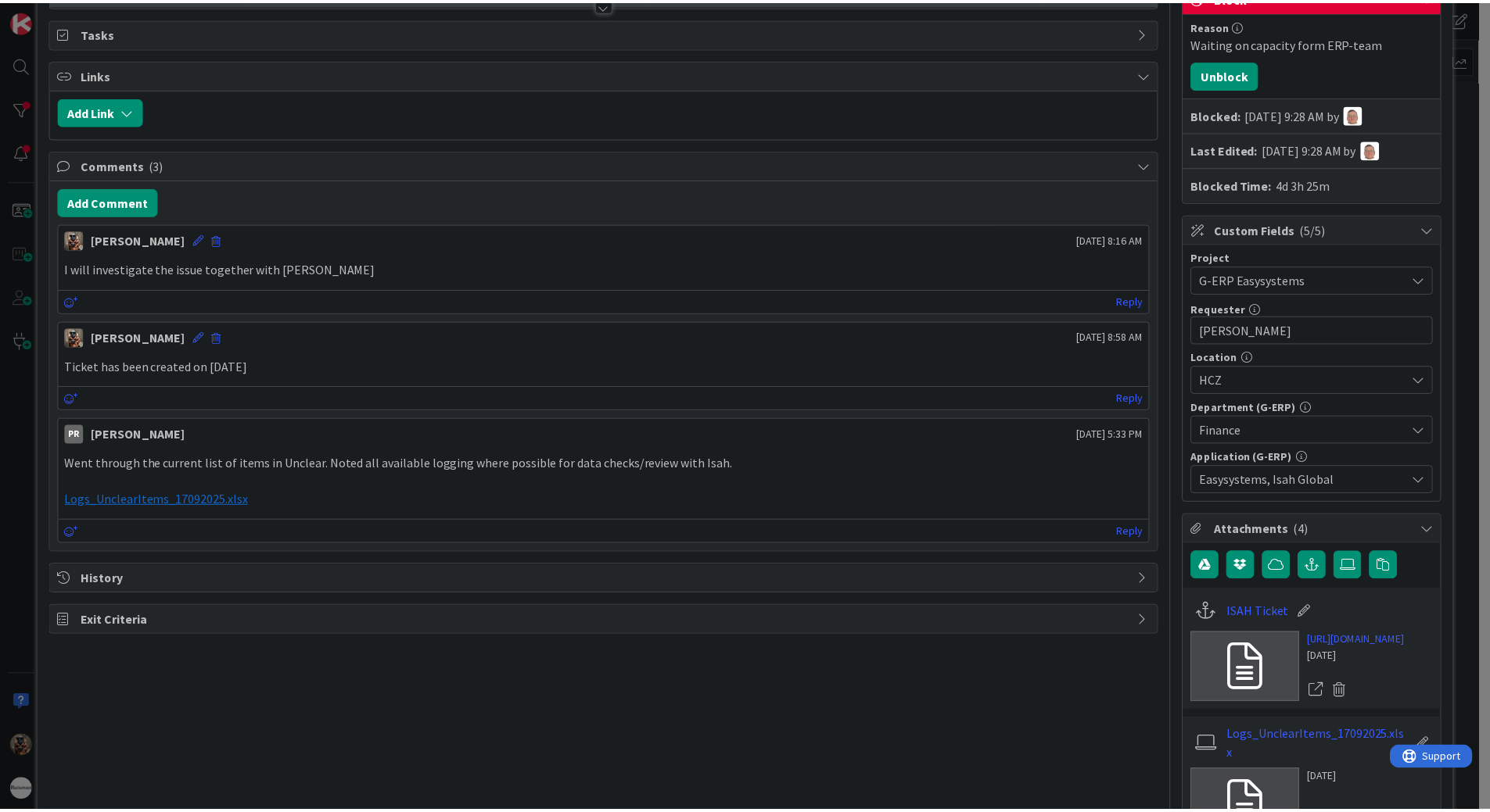
scroll to position [235, 0]
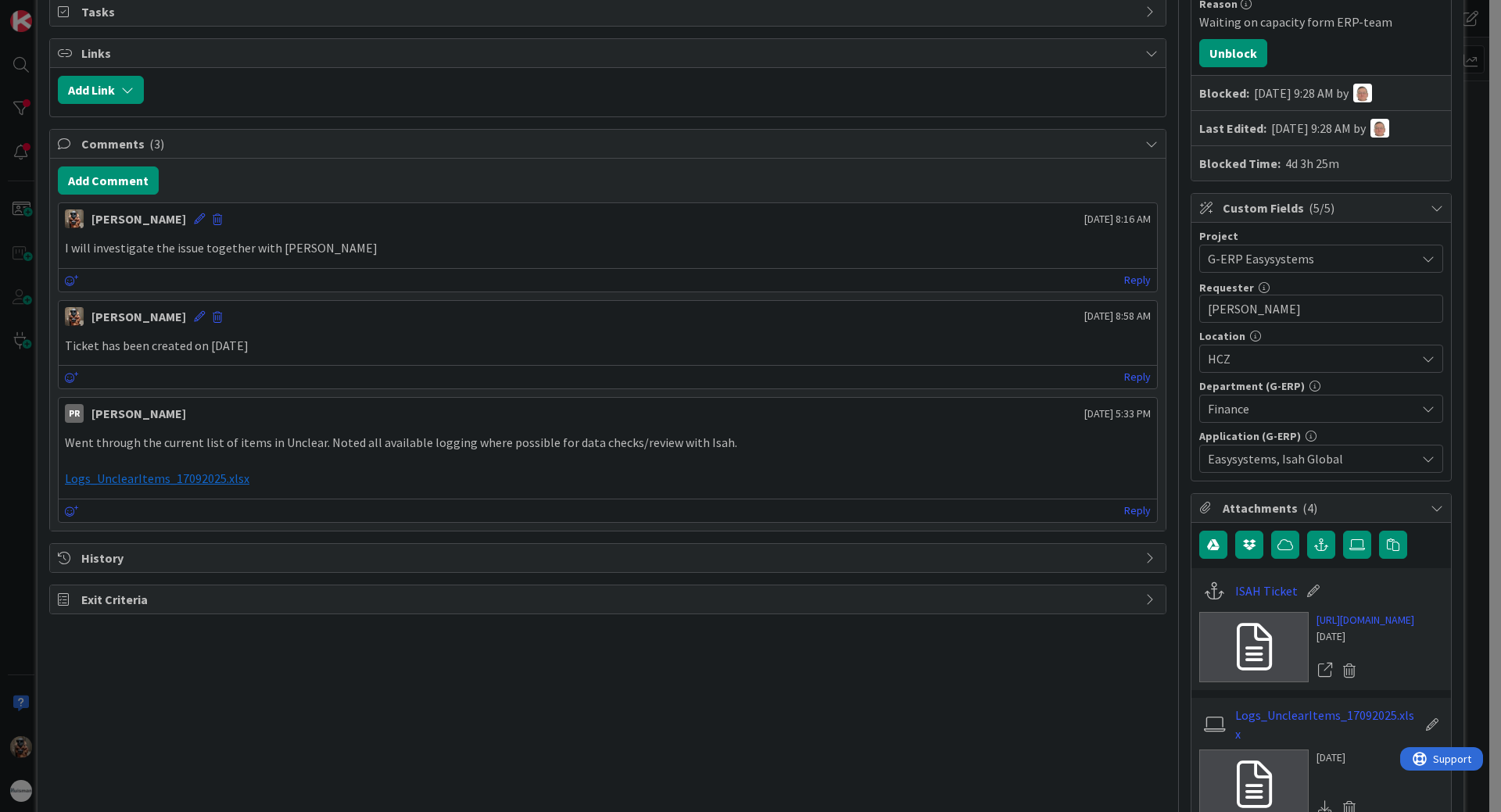
click at [16, 441] on div "ID 1834 G-ERP - BFG Shared Service Waiting Title 55 / 128 8.10. Status unclear …" at bounding box center [750, 406] width 1501 height 812
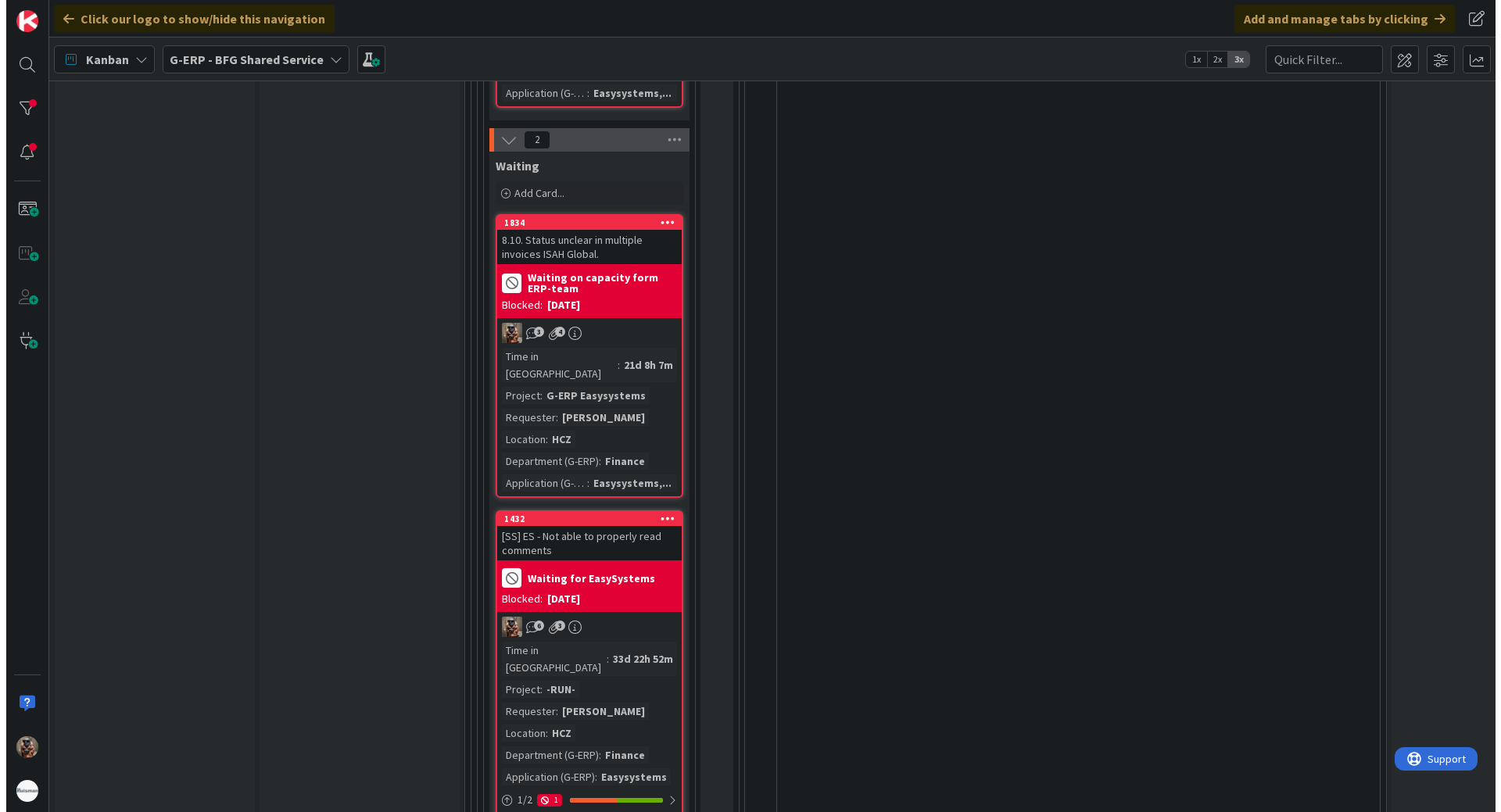
scroll to position [2612, 0]
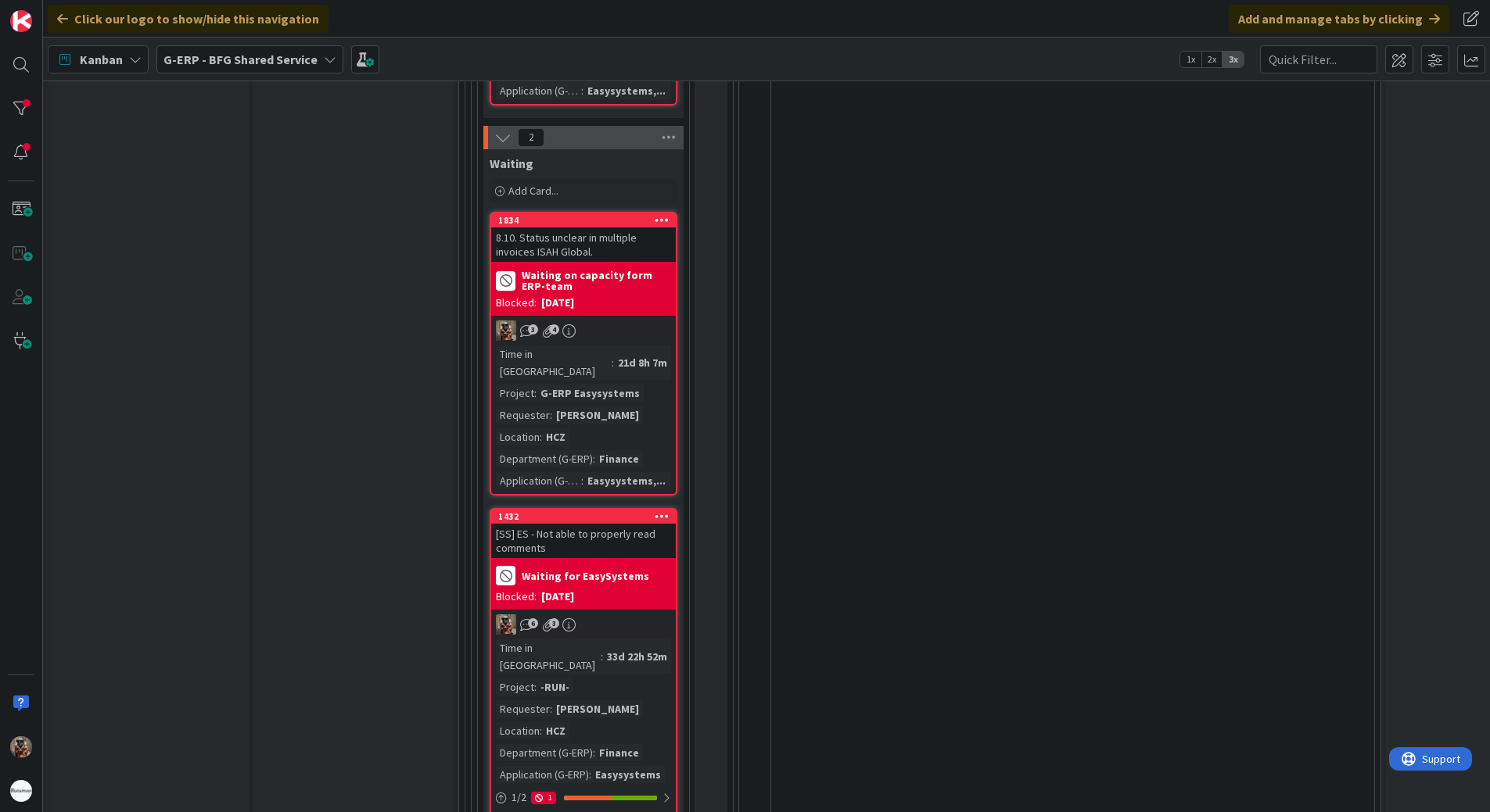
click at [582, 639] on div "Time in Column : 33d 22h 52m Project : -RUN- Requester : [PERSON_NAME] Location…" at bounding box center [583, 711] width 176 height 144
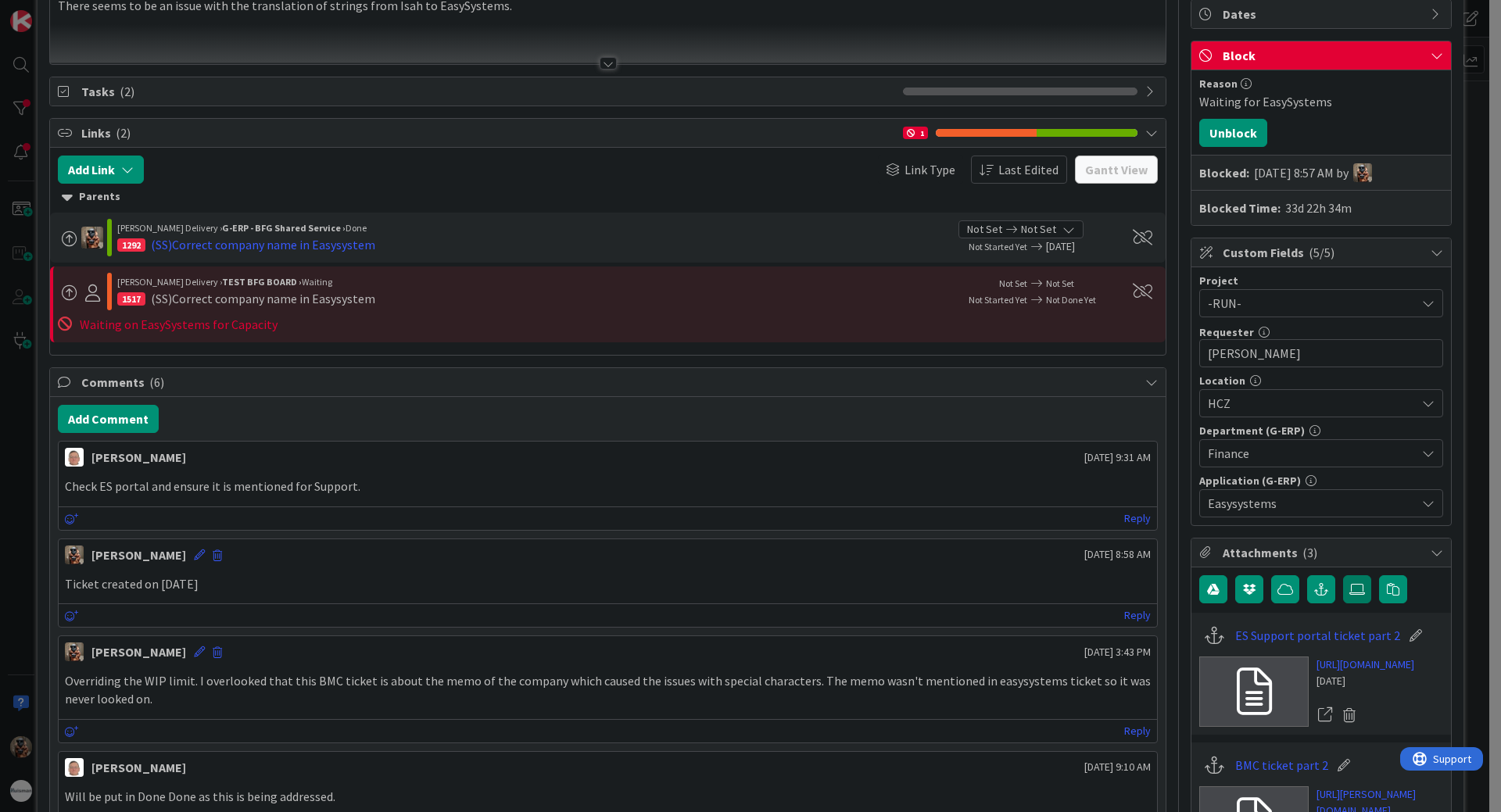
scroll to position [156, 0]
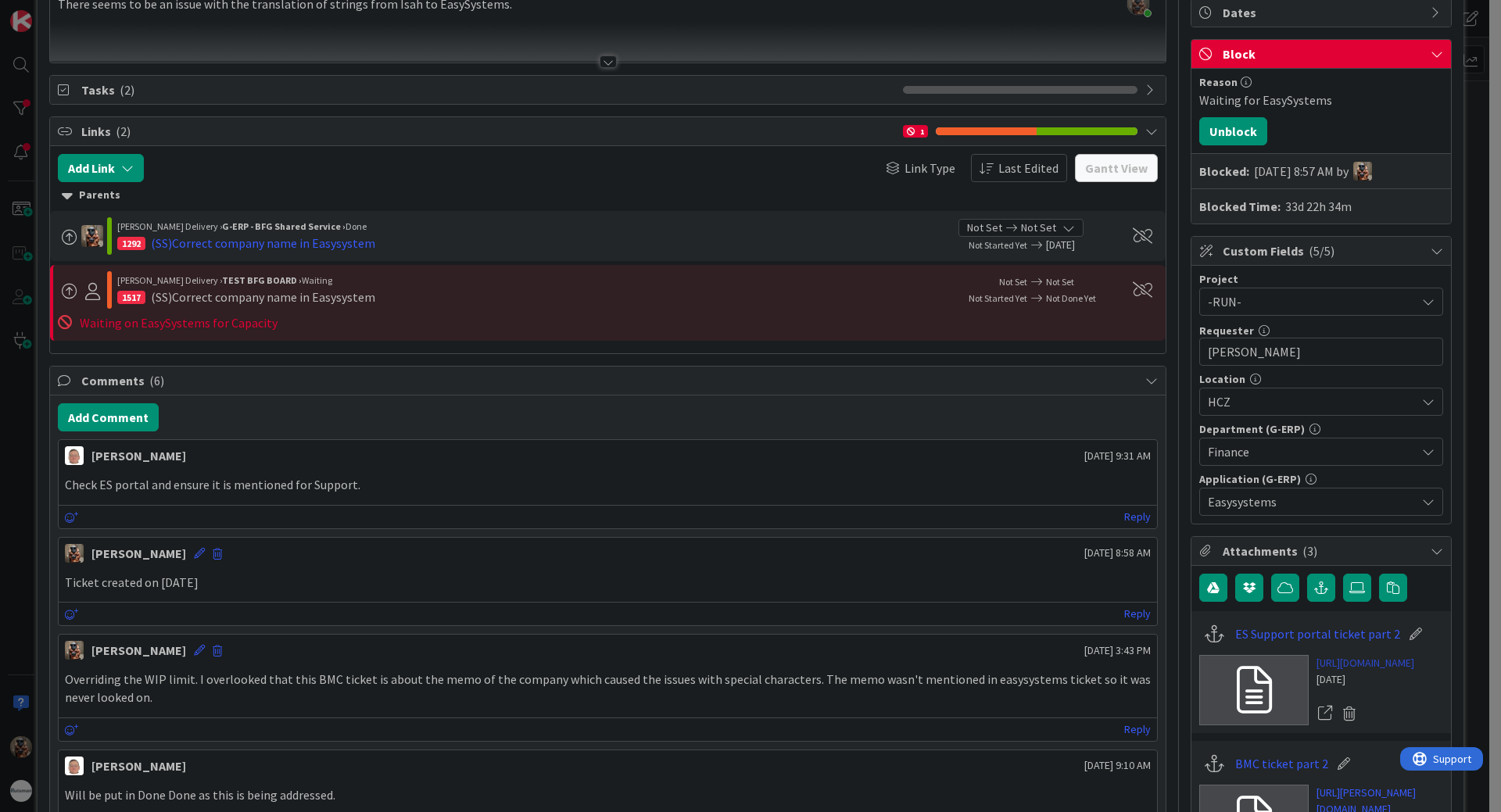
click at [1326, 663] on link "[URL][DOMAIN_NAME]" at bounding box center [1365, 663] width 98 height 16
